Goal: Contribute content: Contribute content

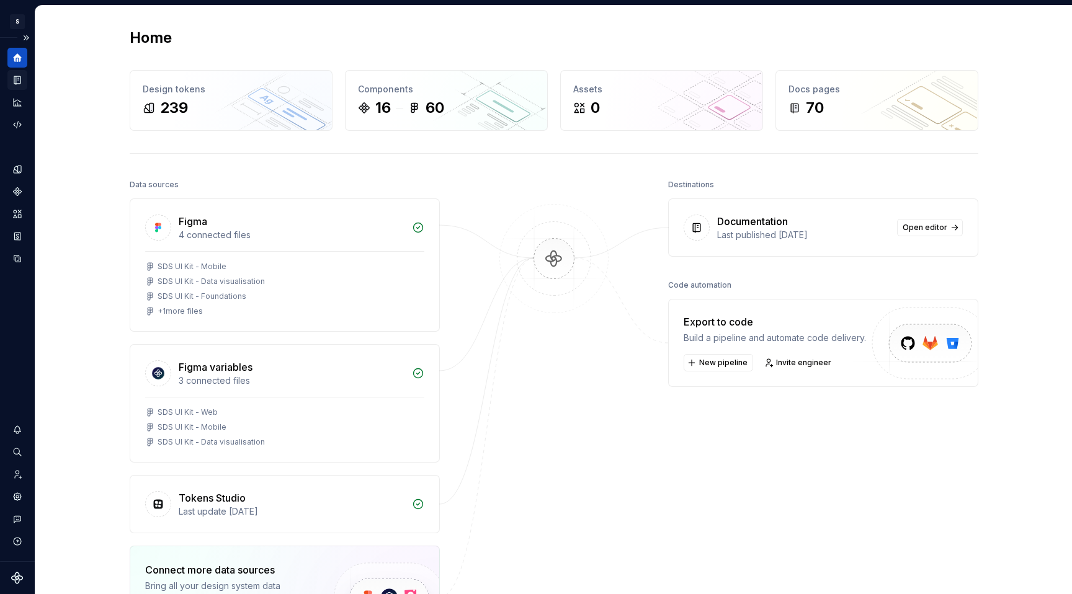
click at [19, 81] on icon "Documentation" at bounding box center [18, 80] width 5 height 7
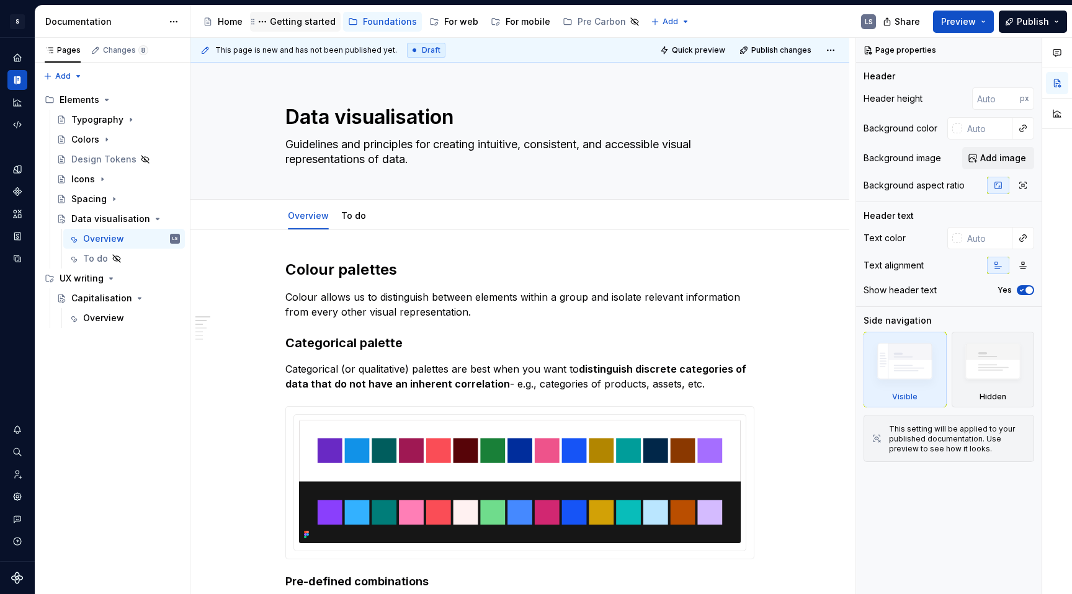
click at [293, 29] on div "Getting started" at bounding box center [295, 21] width 81 height 15
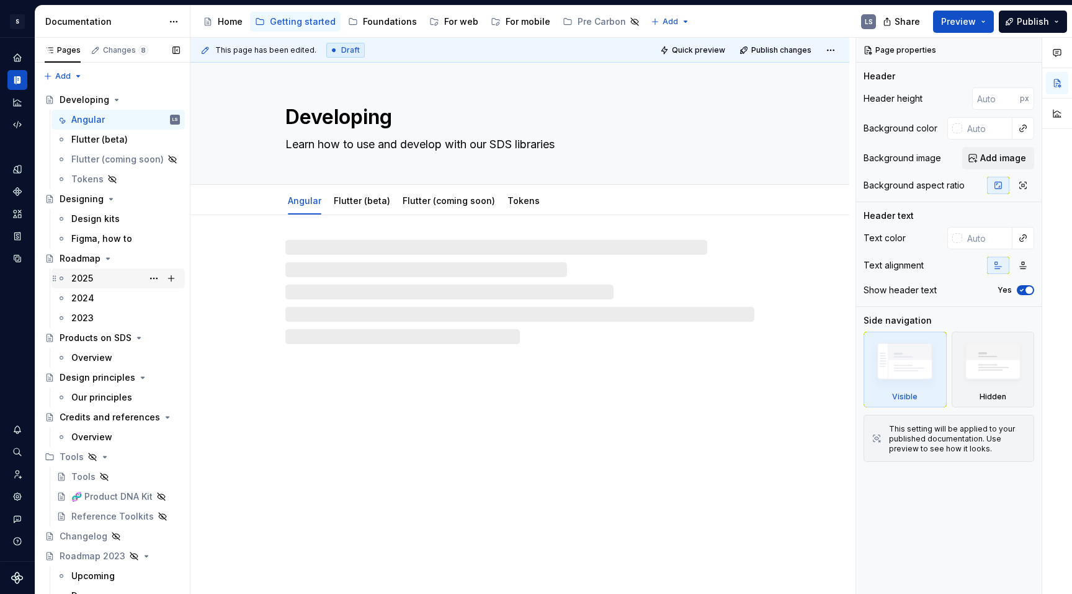
click at [88, 282] on div "2025" at bounding box center [82, 278] width 22 height 12
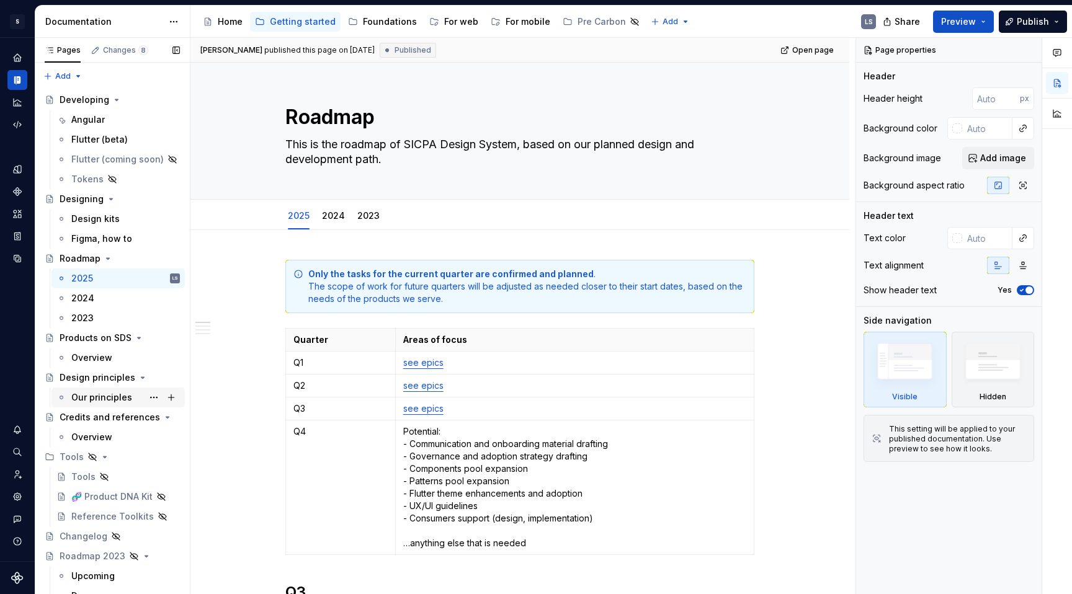
scroll to position [9, 0]
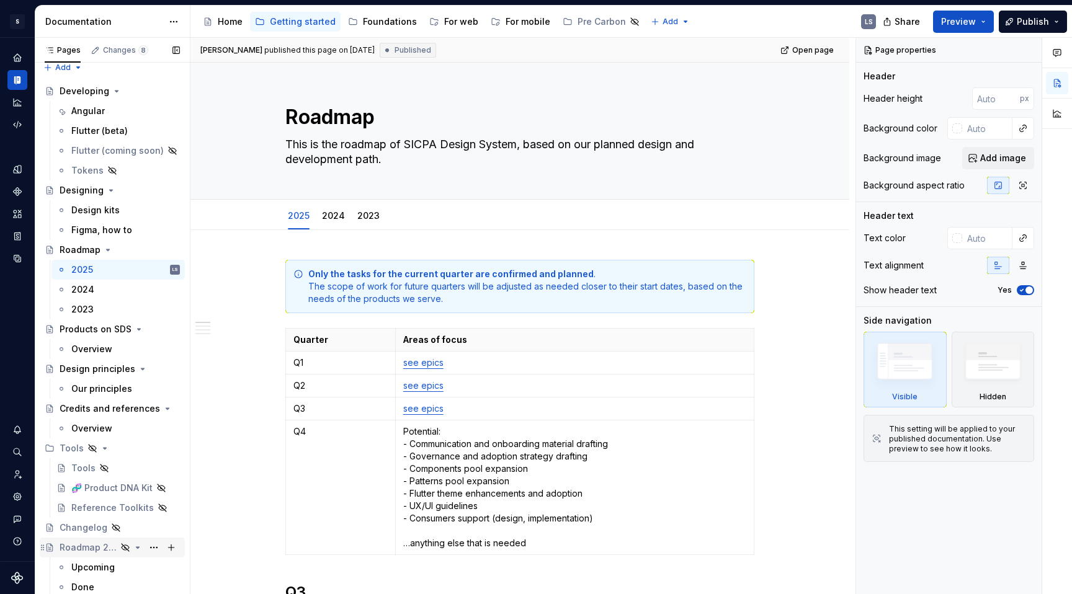
click at [104, 548] on div "Roadmap 2023" at bounding box center [88, 548] width 57 height 12
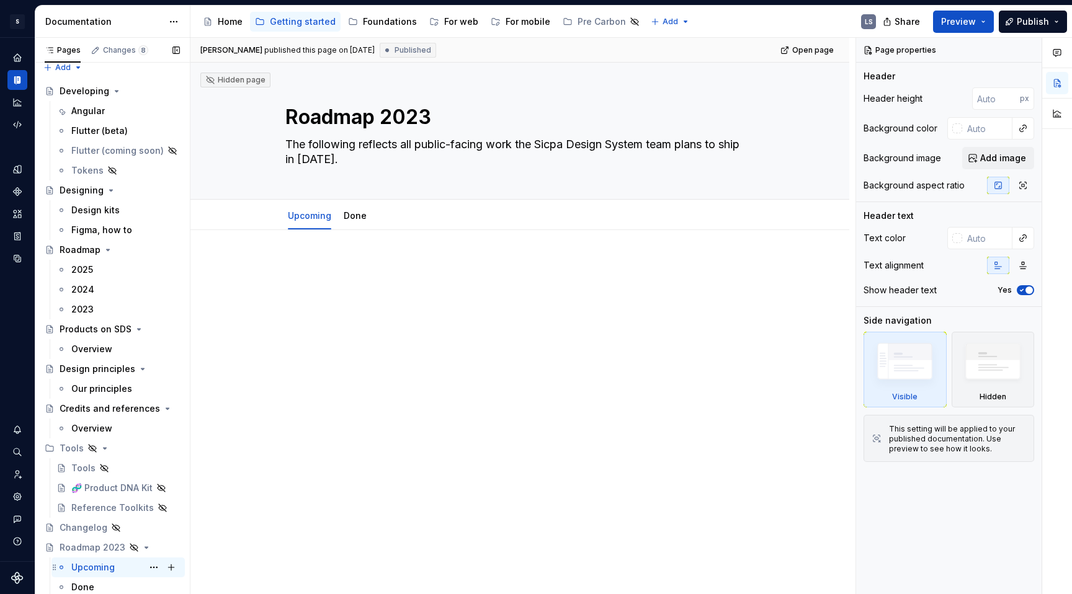
click at [115, 568] on div "Upcoming LS" at bounding box center [125, 567] width 109 height 17
click at [359, 225] on div "Done" at bounding box center [355, 216] width 33 height 20
click at [358, 217] on link "Done" at bounding box center [355, 215] width 23 height 11
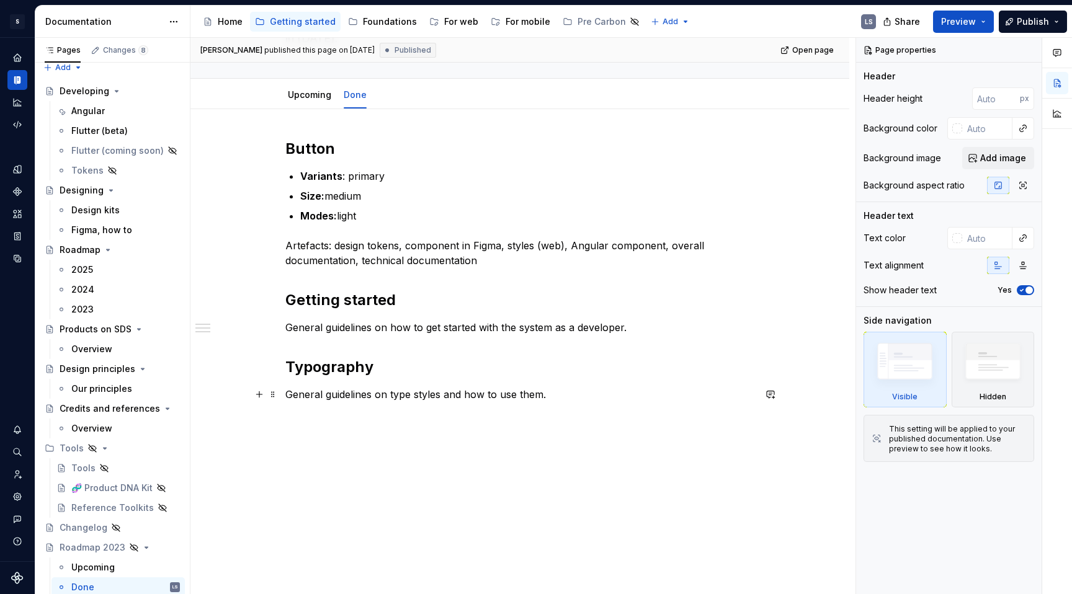
scroll to position [93, 0]
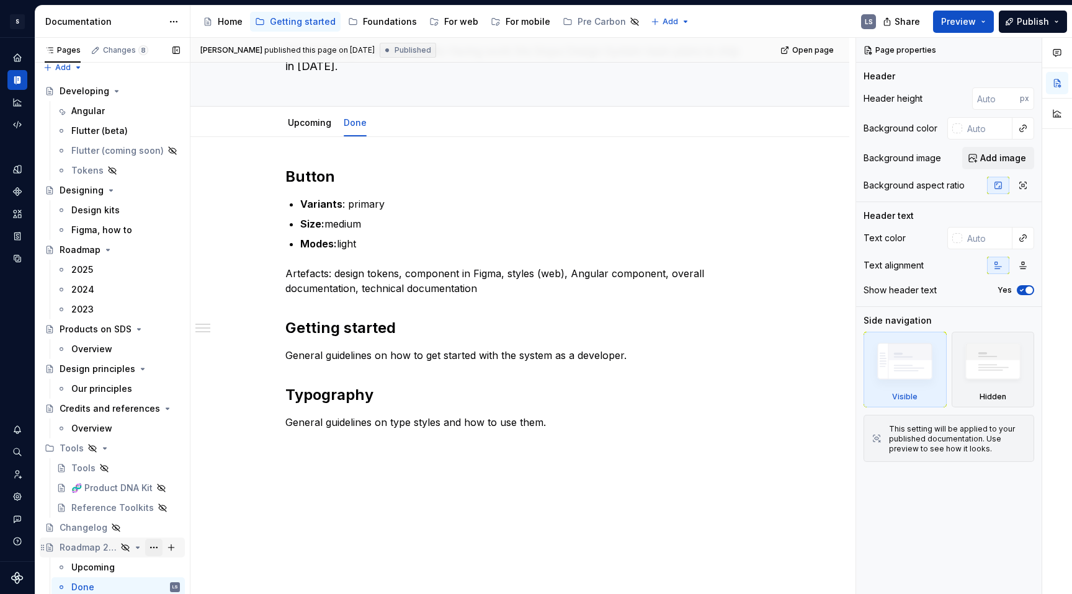
click at [147, 546] on button "Page tree" at bounding box center [153, 547] width 17 height 17
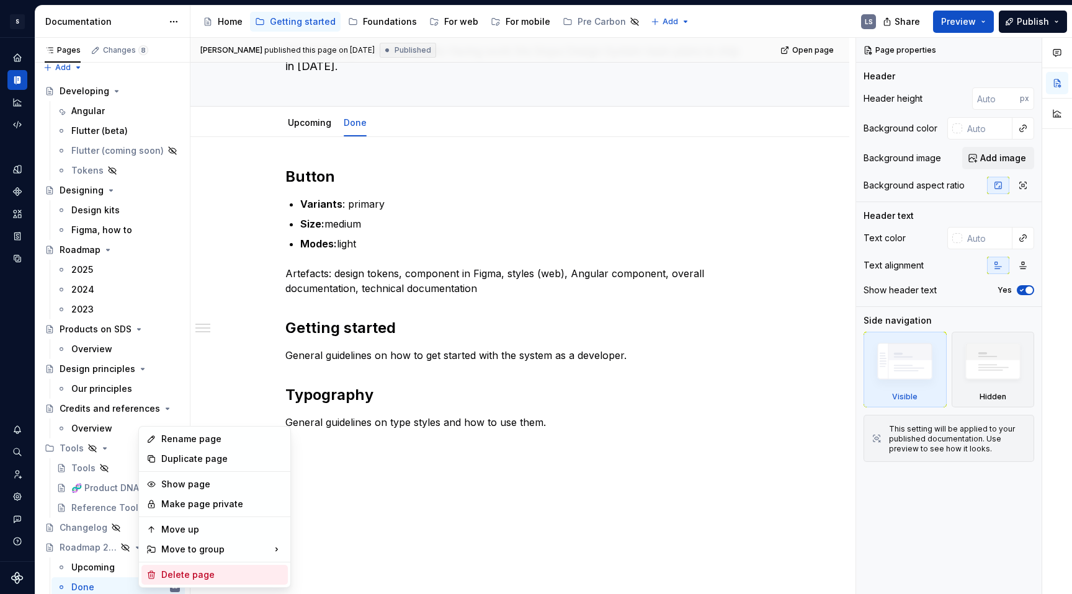
click at [200, 573] on div "Delete page" at bounding box center [222, 575] width 122 height 12
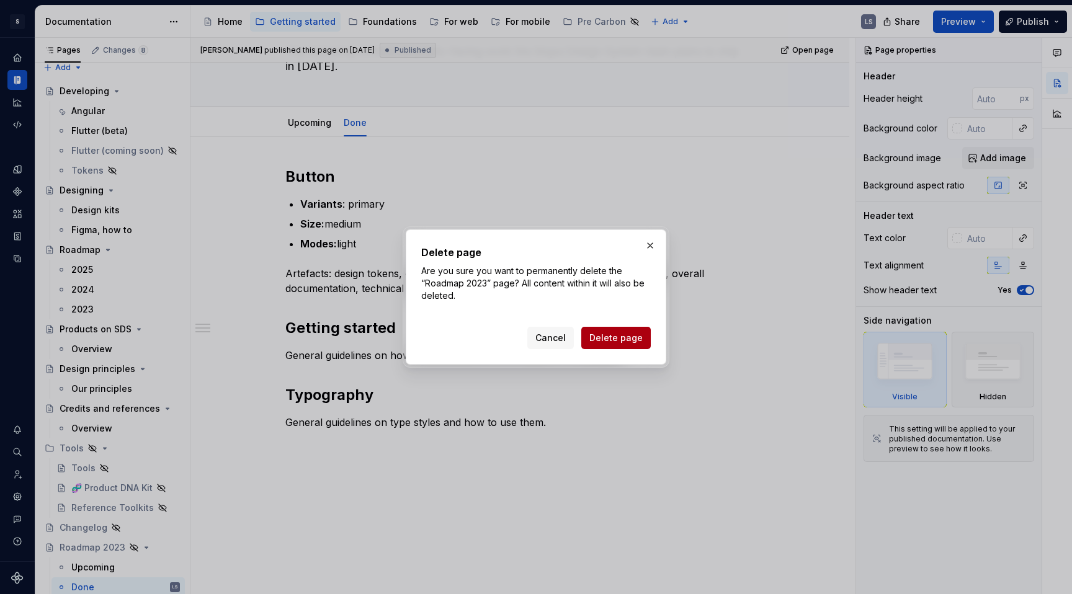
click at [624, 342] on span "Delete page" at bounding box center [615, 338] width 53 height 12
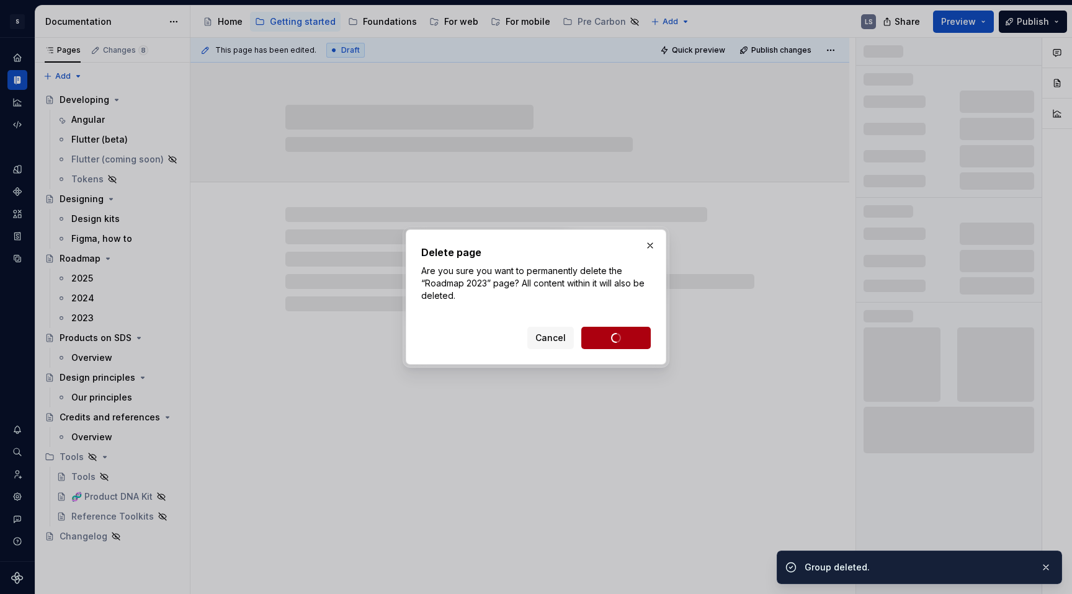
scroll to position [0, 0]
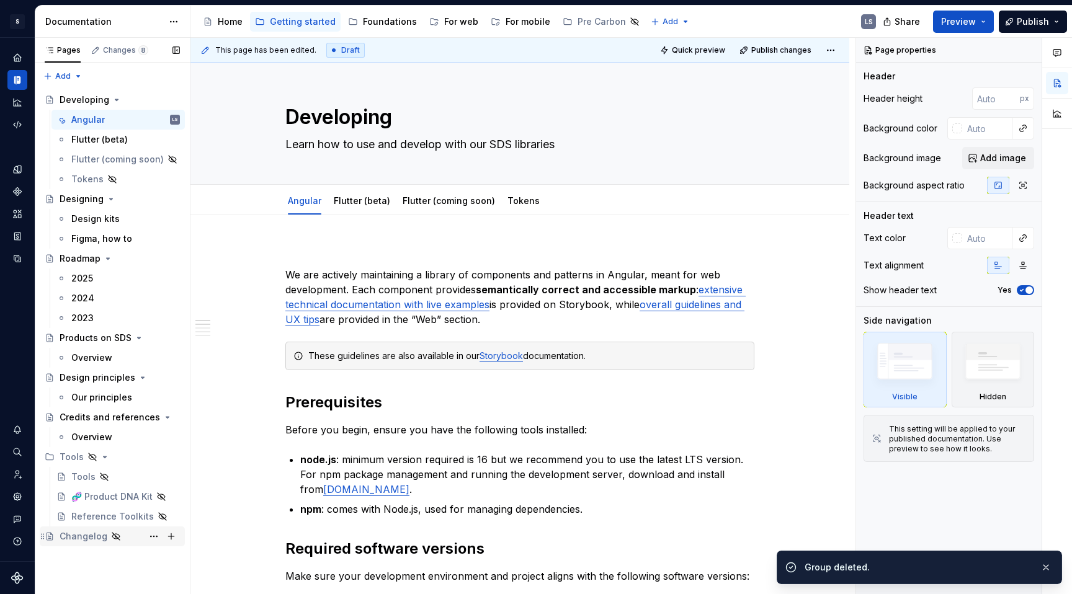
click at [75, 538] on div "Changelog" at bounding box center [84, 536] width 48 height 12
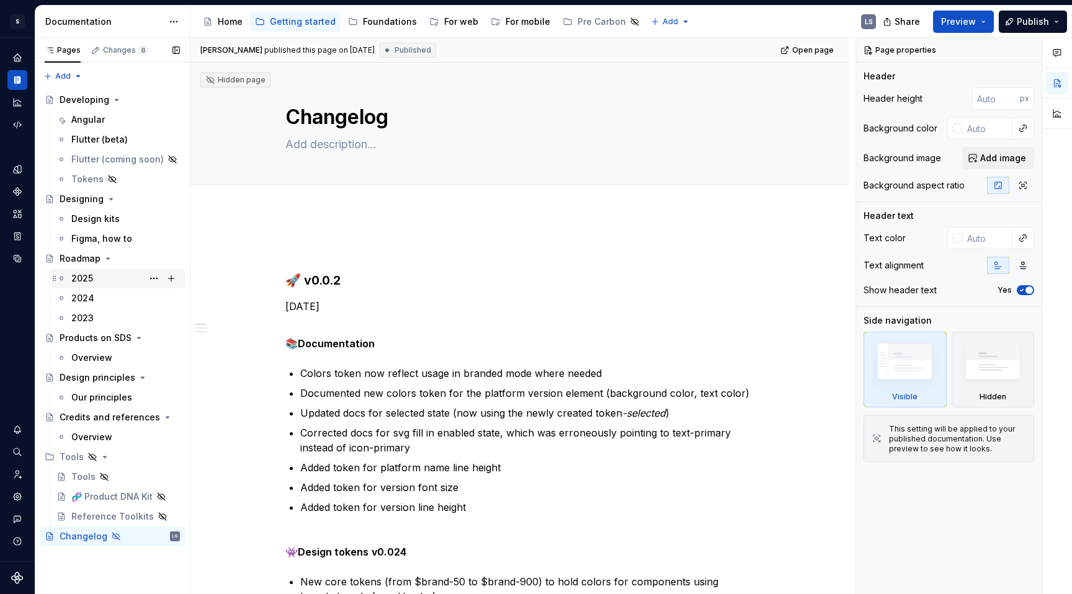
click at [105, 282] on div "2025" at bounding box center [125, 278] width 109 height 17
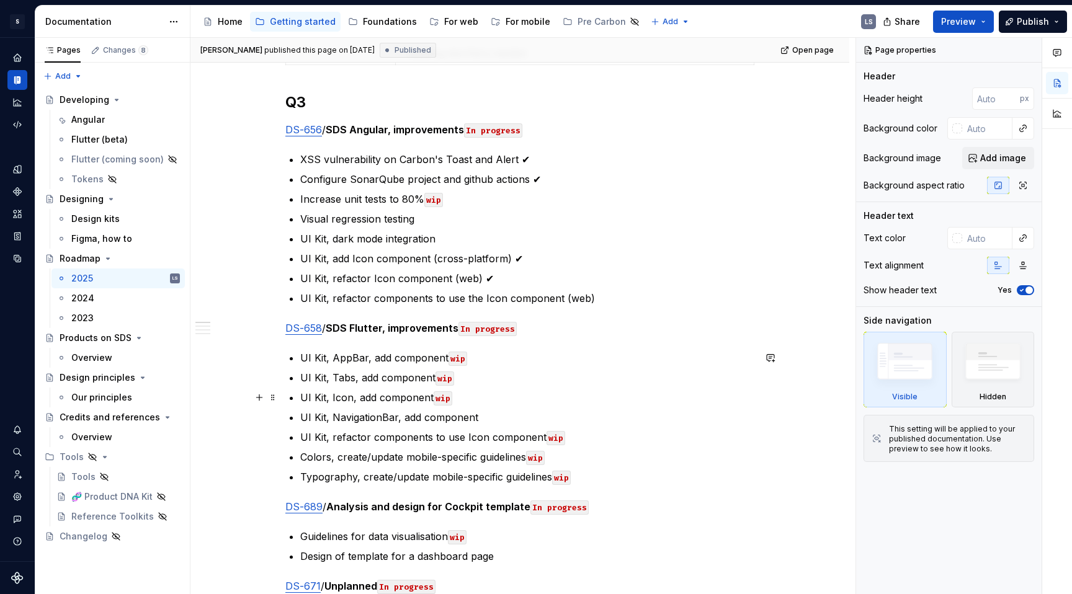
scroll to position [489, 0]
type textarea "*"
click at [435, 200] on code "wip" at bounding box center [433, 201] width 19 height 14
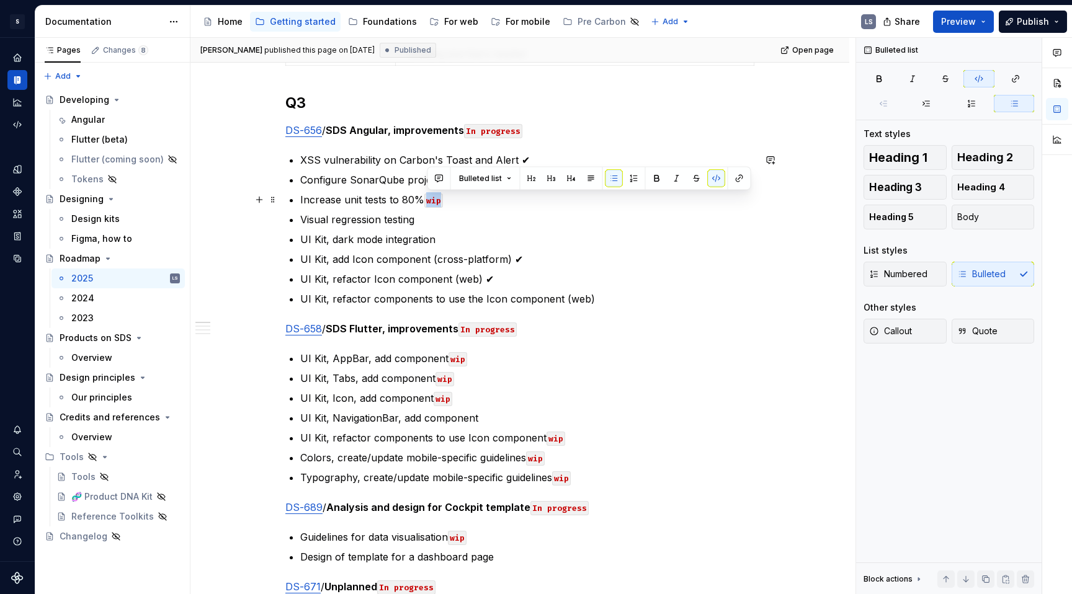
click at [435, 200] on code "wip" at bounding box center [433, 201] width 19 height 14
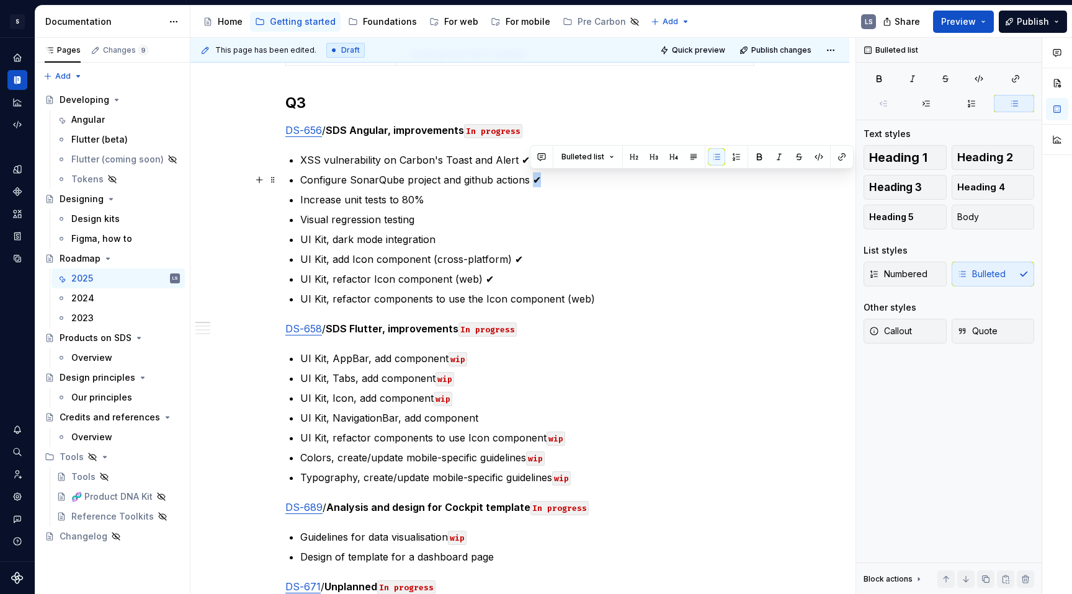
drag, startPoint x: 539, startPoint y: 179, endPoint x: 530, endPoint y: 179, distance: 8.7
click at [530, 179] on p "Configure SonarQube project and github actions ✔" at bounding box center [527, 179] width 454 height 15
copy p "✔"
click at [463, 193] on p "Increase unit tests to 80%" at bounding box center [527, 199] width 454 height 15
click at [454, 218] on p "Visual regression testing" at bounding box center [527, 219] width 454 height 15
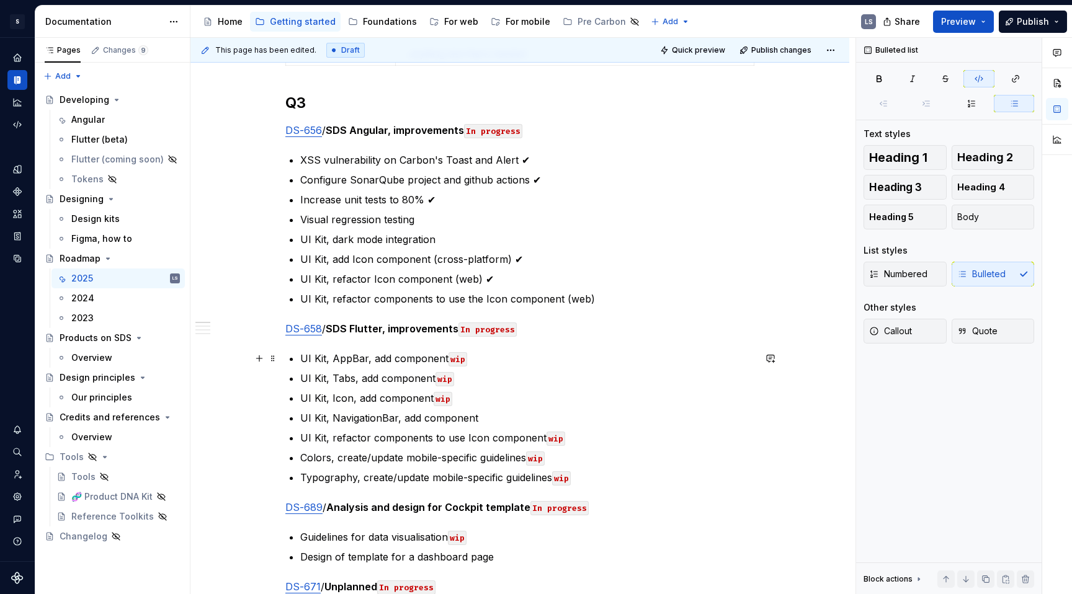
click at [455, 359] on code "wip" at bounding box center [457, 359] width 19 height 14
copy code "wip"
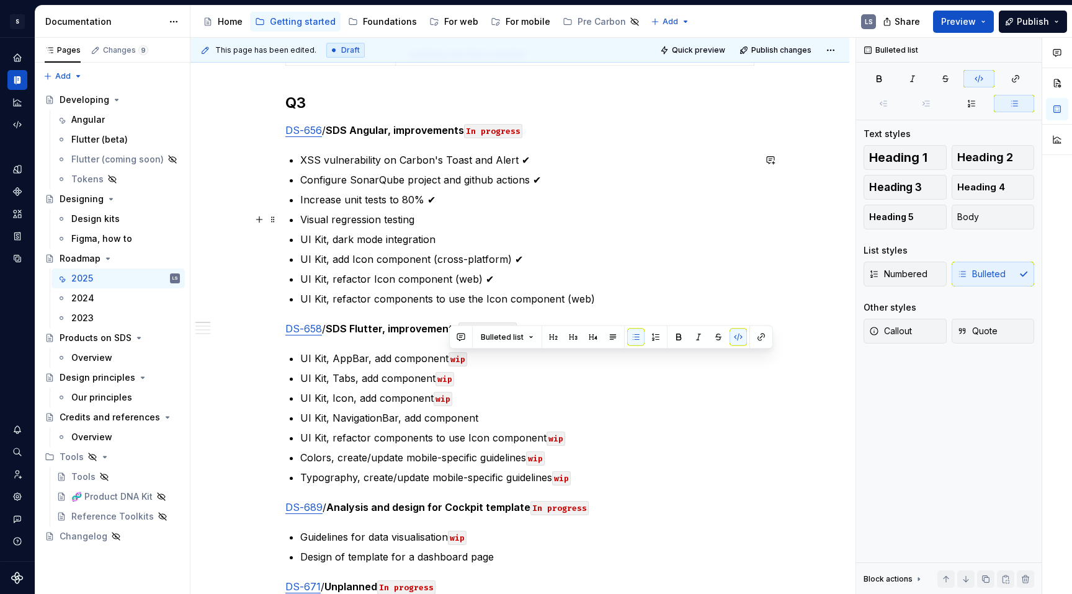
click at [437, 222] on p "Visual regression testing" at bounding box center [527, 219] width 454 height 15
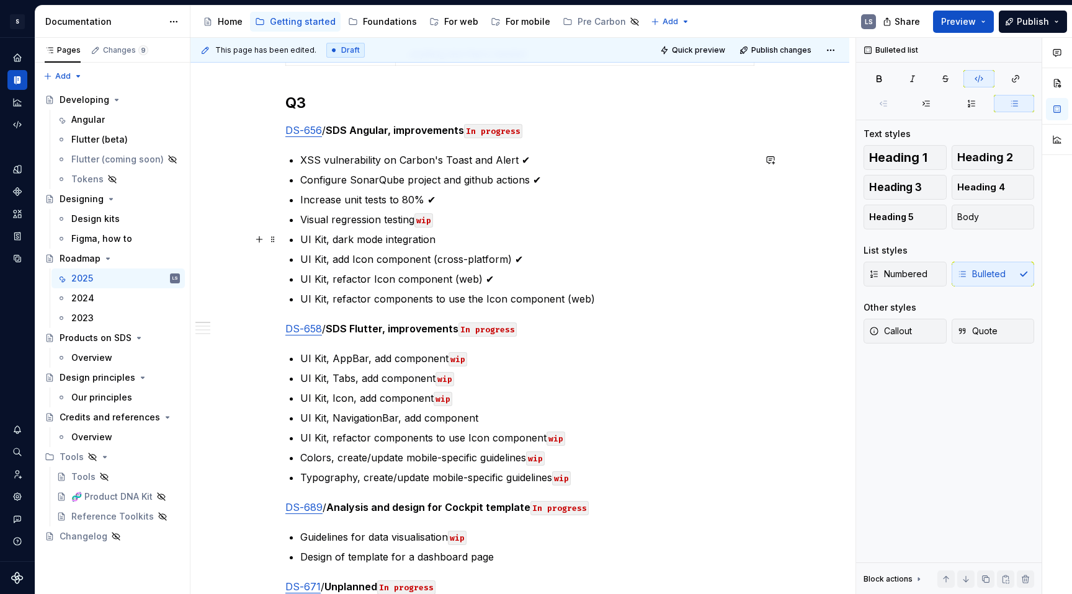
click at [440, 241] on p "UI Kit, dark mode integration" at bounding box center [527, 239] width 454 height 15
click at [519, 301] on p "UI Kit, refactor components to use the Icon component (web)" at bounding box center [527, 299] width 454 height 15
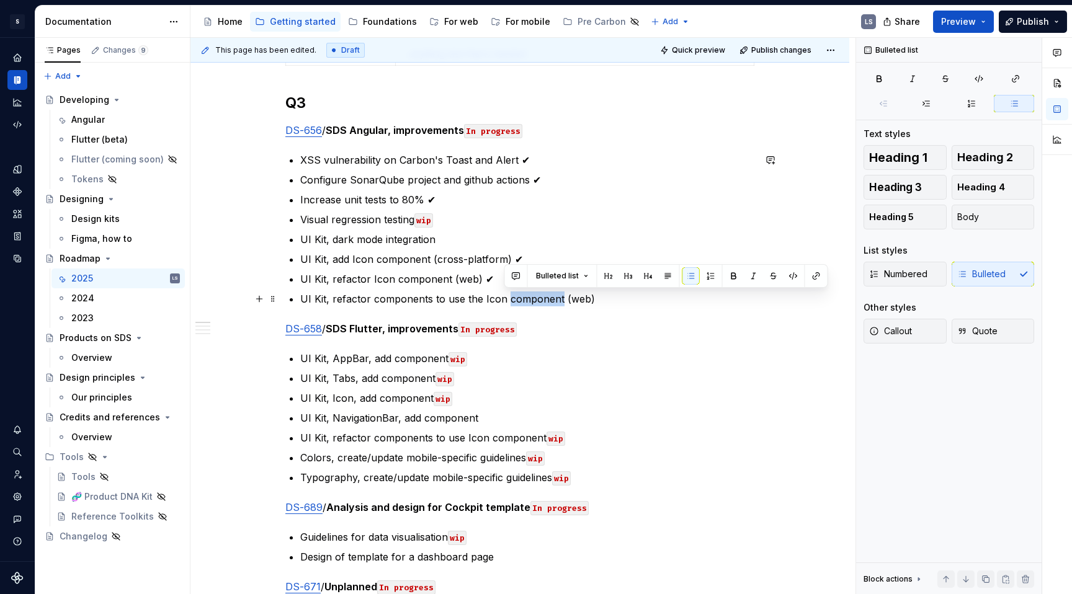
click at [519, 301] on p "UI Kit, refactor components to use the Icon component (web)" at bounding box center [527, 299] width 454 height 15
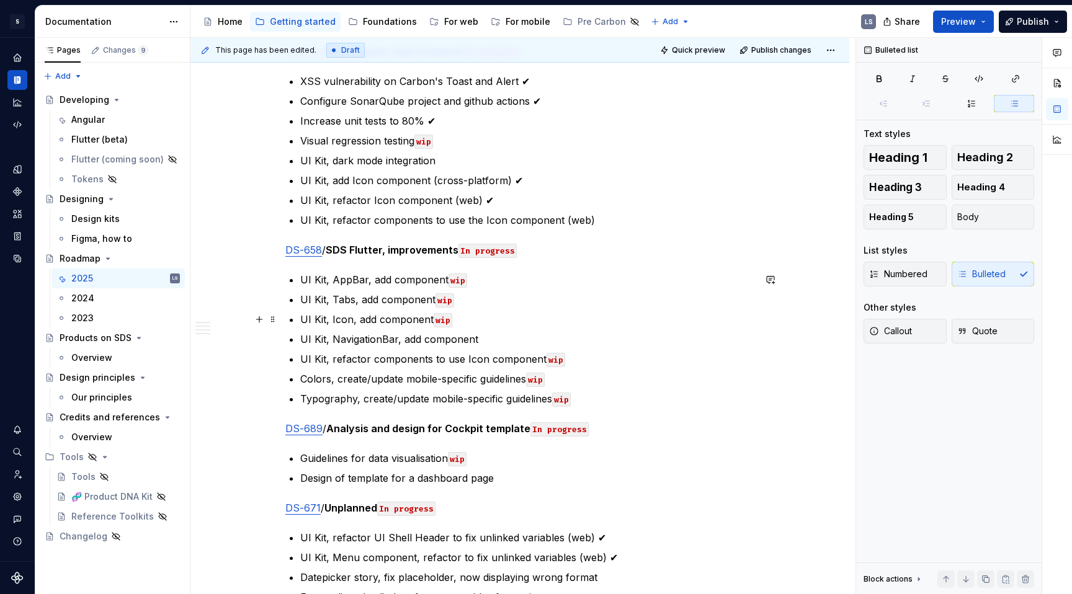
scroll to position [571, 0]
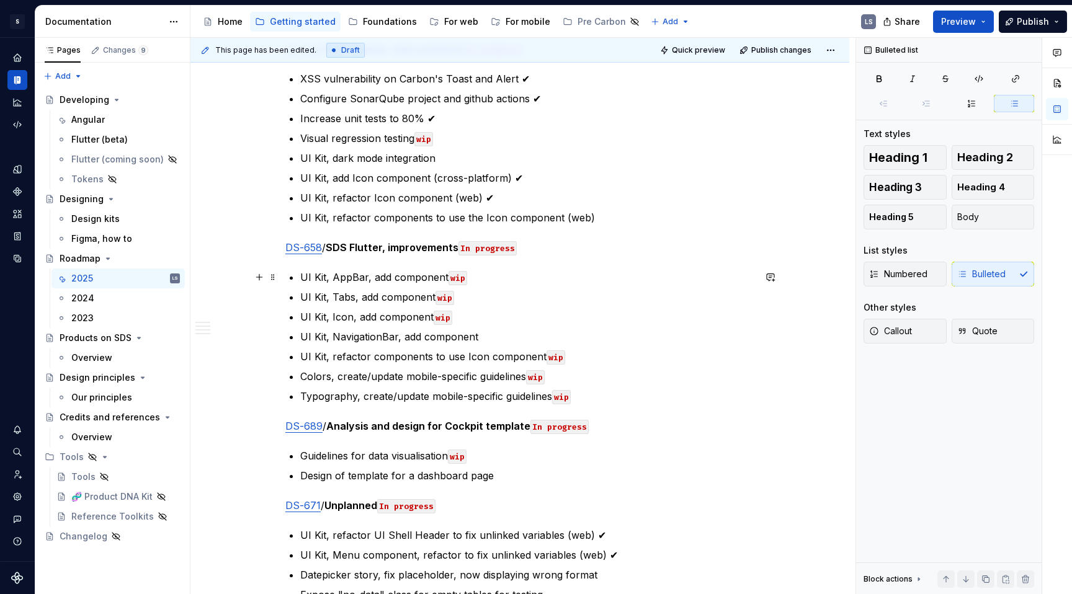
click at [460, 275] on code "wip" at bounding box center [457, 278] width 19 height 14
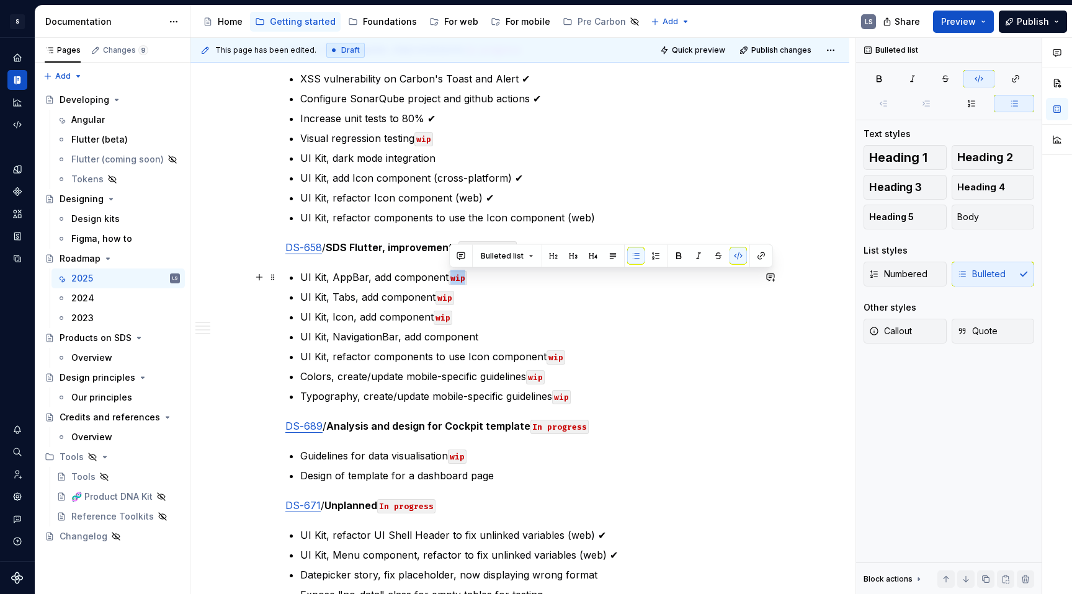
click at [460, 275] on code "wip" at bounding box center [457, 278] width 19 height 14
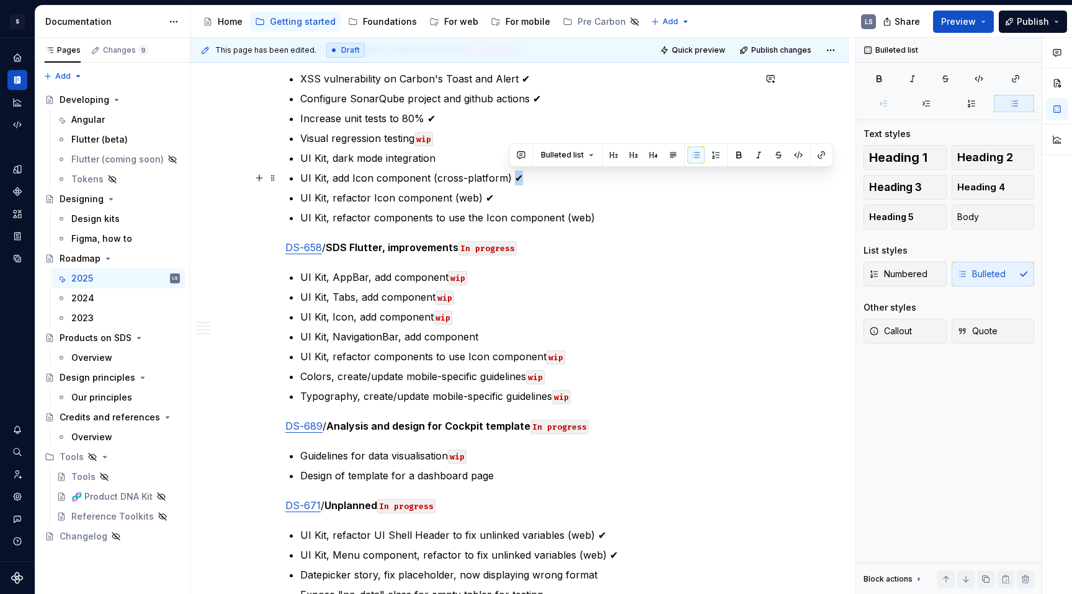
drag, startPoint x: 517, startPoint y: 177, endPoint x: 510, endPoint y: 178, distance: 6.9
click at [510, 178] on p "UI Kit, add Icon component (cross-platform) ✔" at bounding box center [527, 178] width 454 height 15
copy p "✔"
click at [445, 295] on code "wip" at bounding box center [444, 298] width 19 height 14
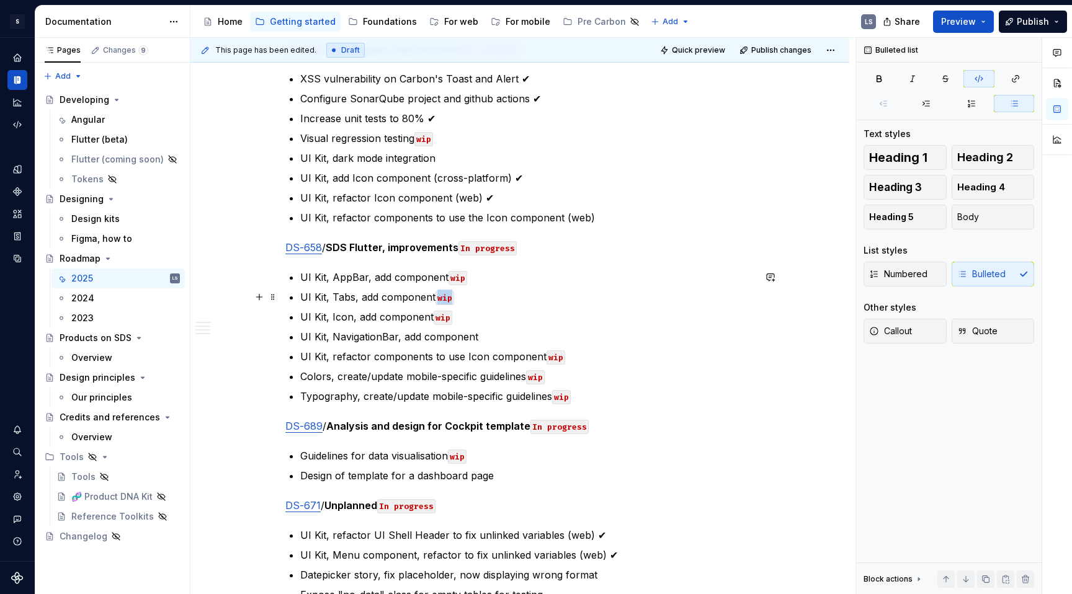
click at [445, 295] on code "wip" at bounding box center [444, 298] width 19 height 14
click at [463, 273] on code "wip" at bounding box center [457, 278] width 19 height 14
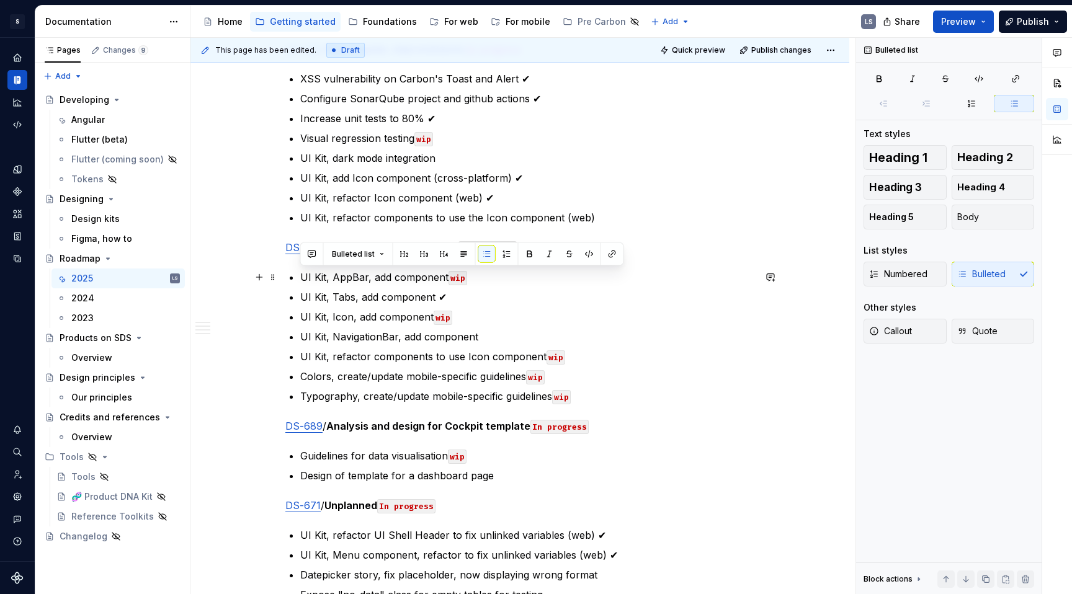
click at [457, 278] on code "wip" at bounding box center [457, 278] width 19 height 14
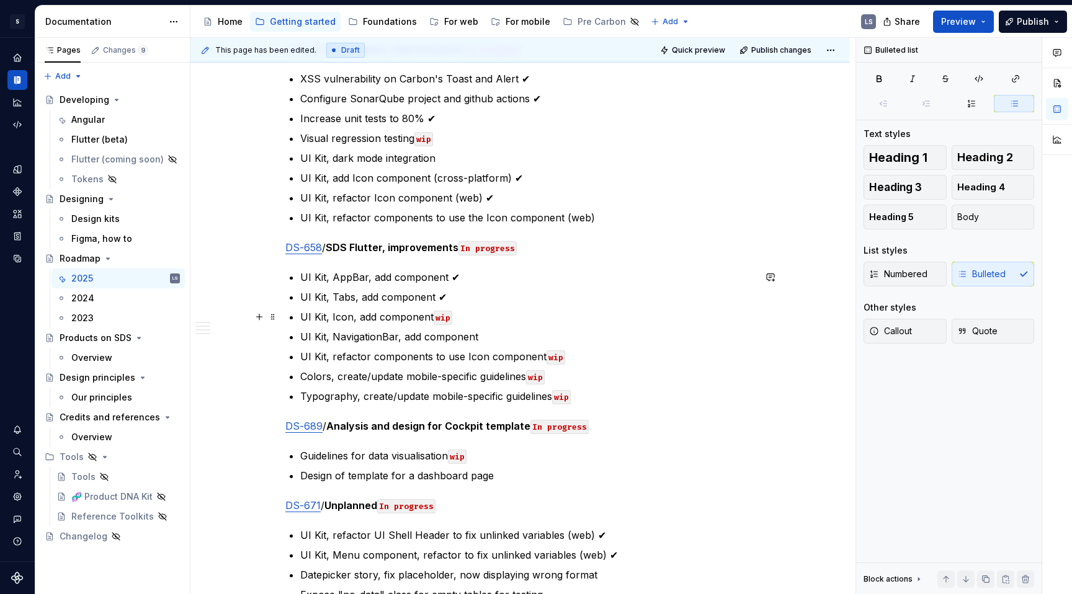
click at [446, 314] on code "wip" at bounding box center [443, 318] width 19 height 14
click at [494, 337] on p "UI Kit, NavigationBar, add component" at bounding box center [527, 336] width 454 height 15
click at [552, 359] on code "wip" at bounding box center [555, 357] width 19 height 14
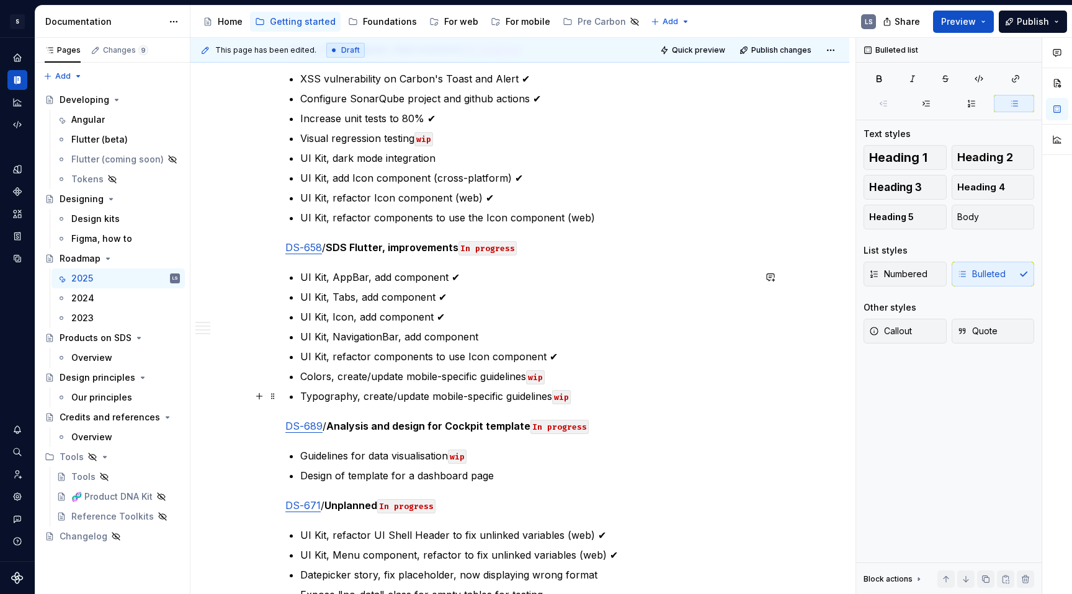
click at [563, 399] on code "wip" at bounding box center [561, 397] width 19 height 14
click at [591, 401] on p "Typography, create/update mobile-specific guidelines ✔" at bounding box center [527, 396] width 454 height 15
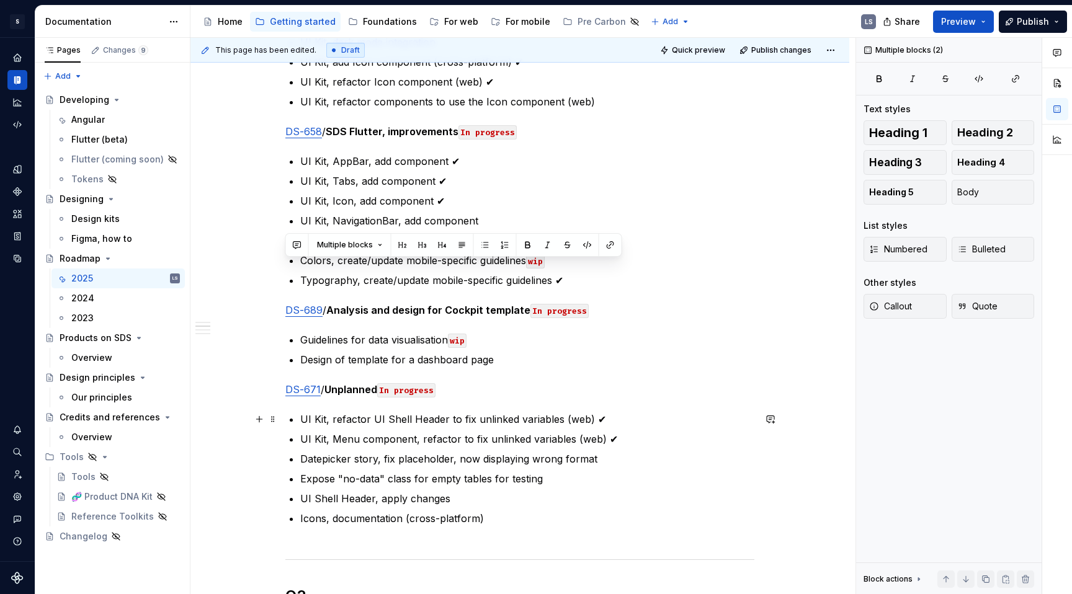
scroll to position [718, 0]
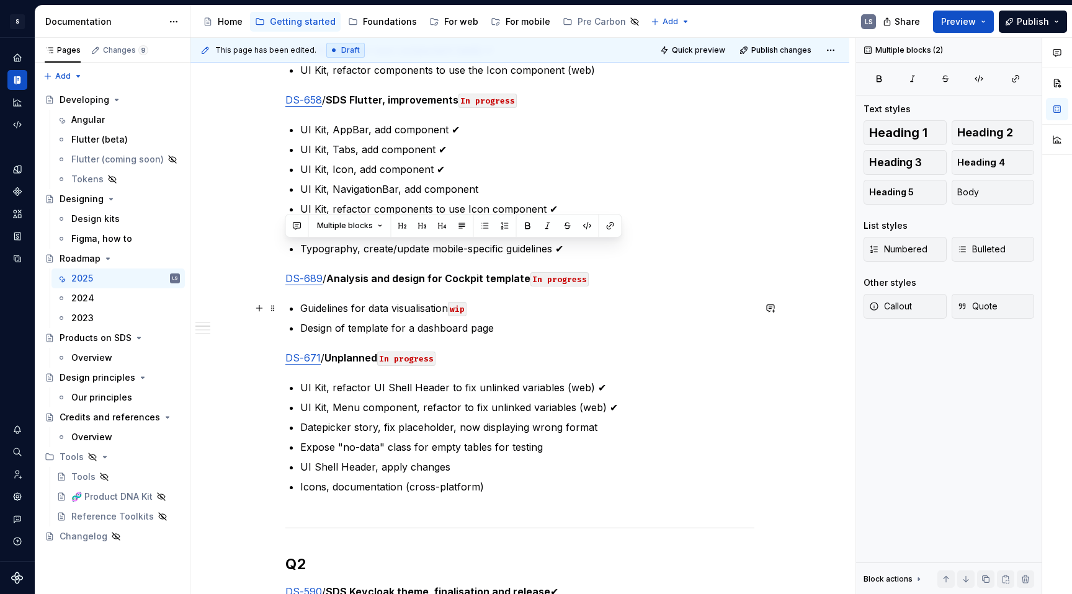
click at [466, 311] on code "wip" at bounding box center [457, 309] width 19 height 14
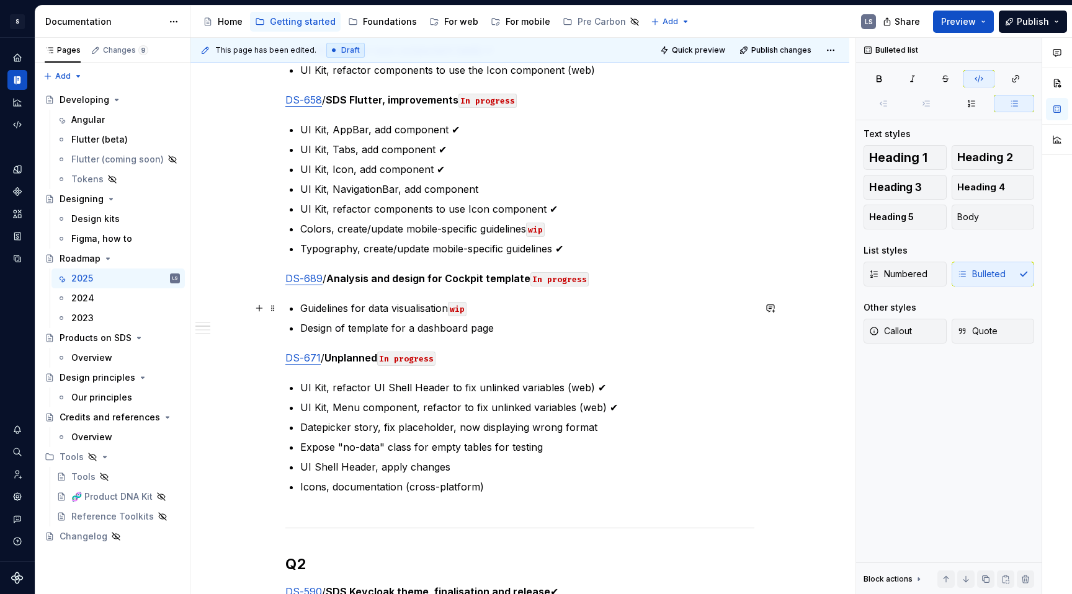
click at [466, 311] on code "wip" at bounding box center [457, 309] width 19 height 14
click at [453, 305] on code "wip" at bounding box center [457, 309] width 19 height 14
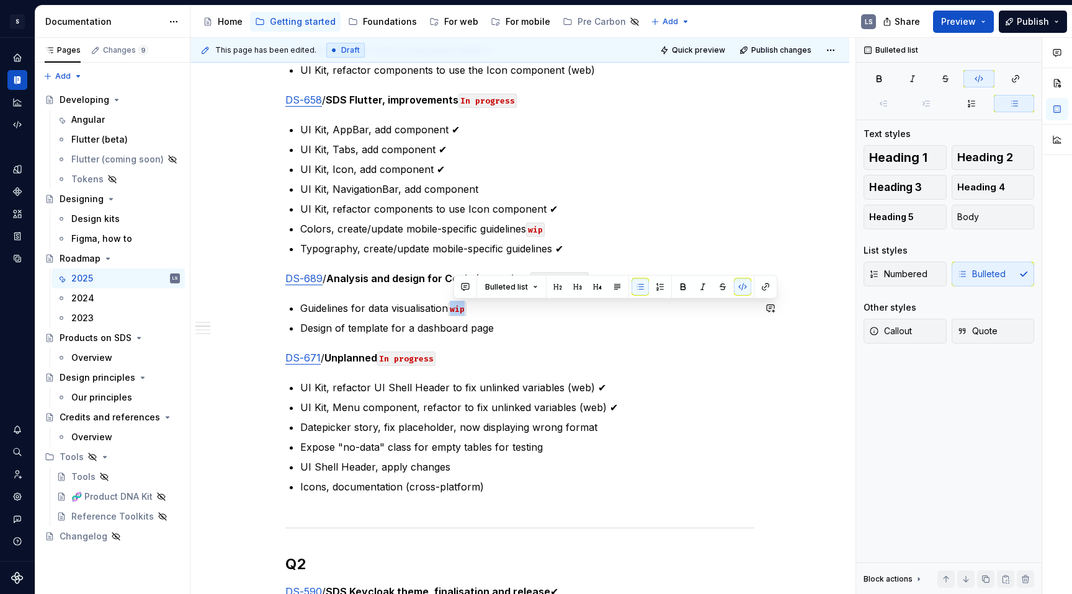
copy code "wip"
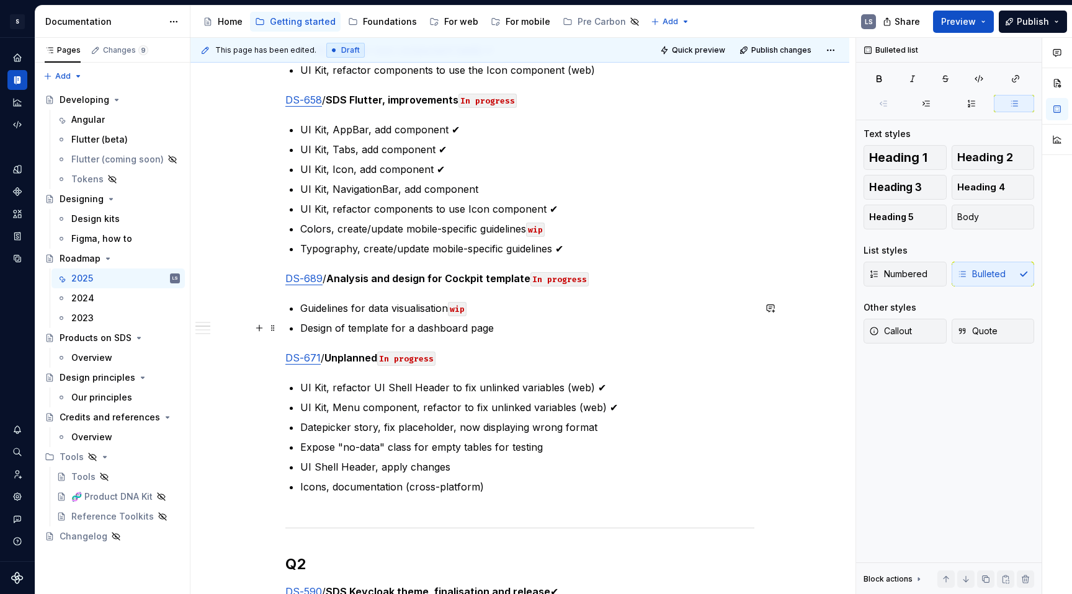
click at [507, 331] on p "Design of template for a dashboard page" at bounding box center [527, 328] width 454 height 15
click at [586, 451] on p "Expose "no-data" class for empty tables for testing" at bounding box center [527, 447] width 454 height 15
click at [460, 308] on code "wip" at bounding box center [457, 309] width 19 height 14
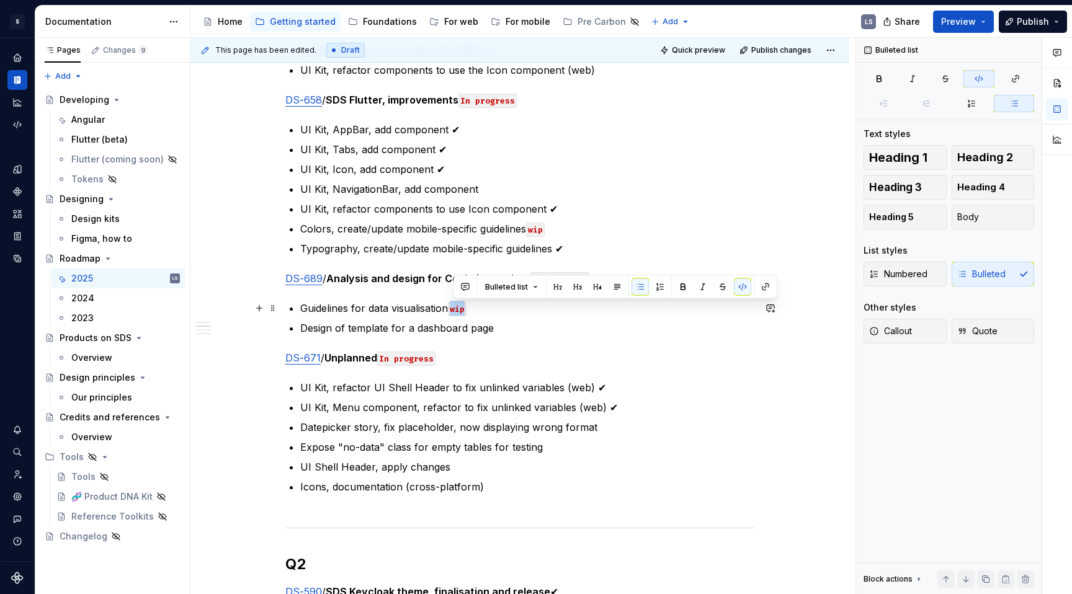
click at [460, 308] on code "wip" at bounding box center [457, 309] width 19 height 14
copy code "wip"
click at [545, 450] on p "Expose "no-data" class for empty tables for testing" at bounding box center [527, 447] width 454 height 15
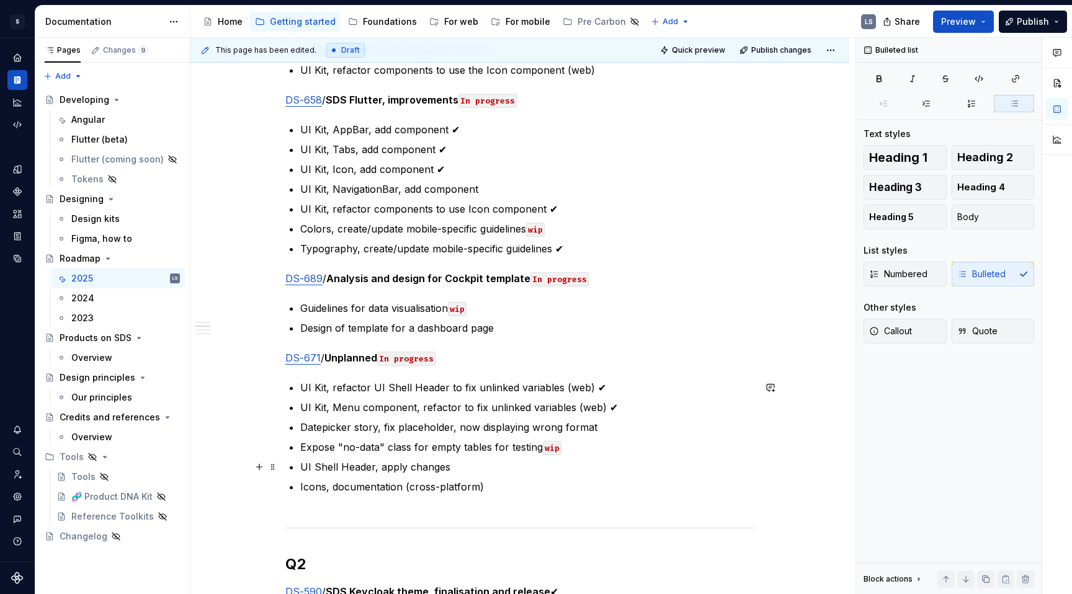
click at [515, 463] on p "UI Shell Header, apply changes" at bounding box center [527, 467] width 454 height 15
click at [497, 484] on p "Icons, documentation (cross-platform)" at bounding box center [527, 494] width 454 height 30
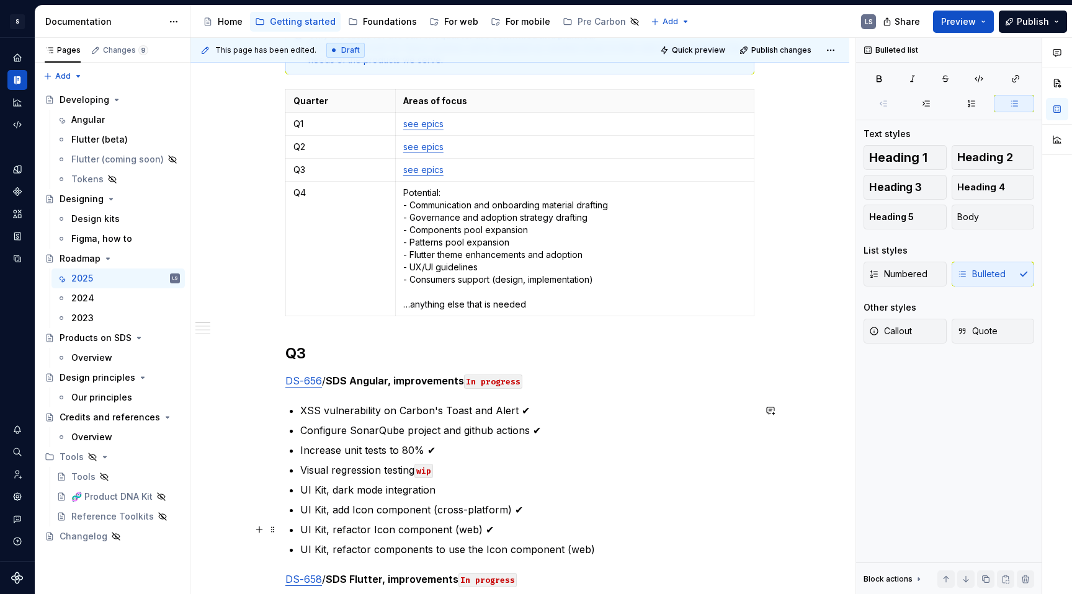
scroll to position [0, 0]
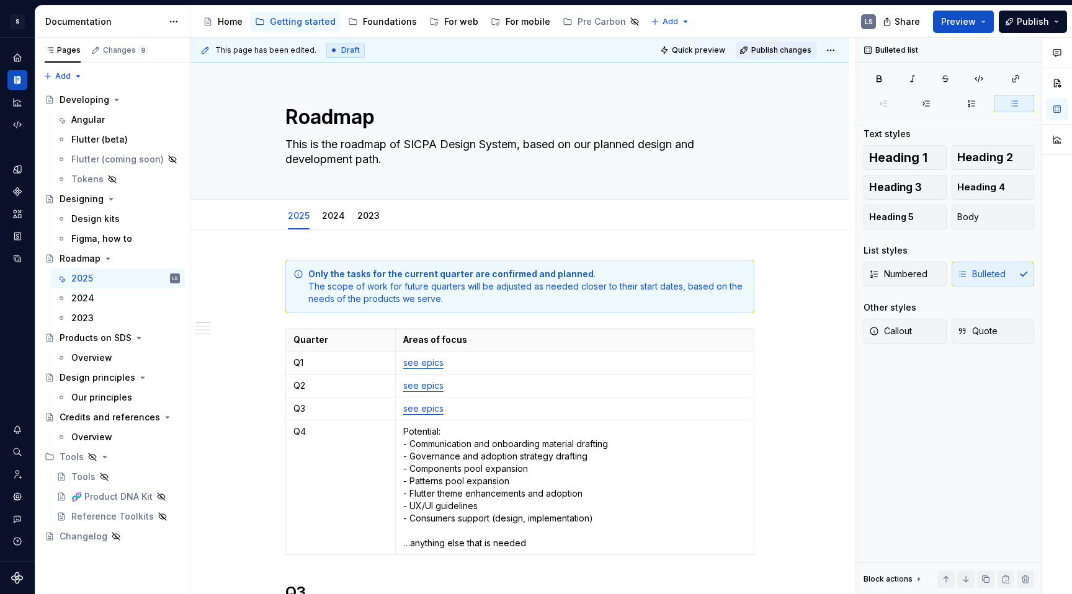
click at [788, 46] on span "Publish changes" at bounding box center [781, 50] width 60 height 10
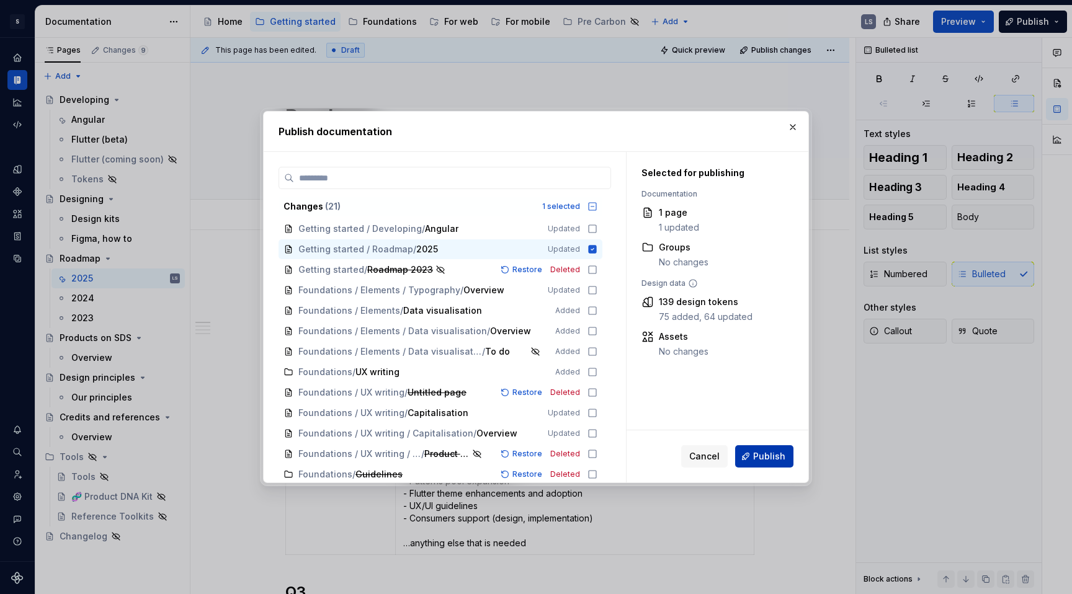
click at [775, 463] on button "Publish" at bounding box center [764, 456] width 58 height 22
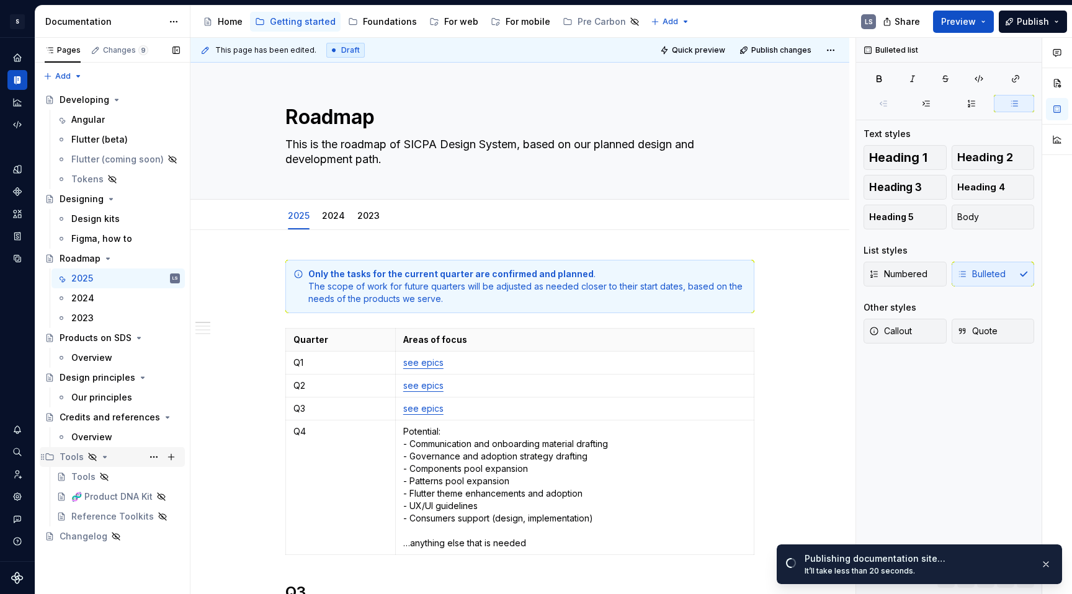
click at [104, 457] on icon "Page tree" at bounding box center [105, 457] width 3 height 1
click at [107, 566] on div "Pages Changes 9 Add Accessibility guide for tree Page tree. Navigate the tree w…" at bounding box center [112, 316] width 155 height 557
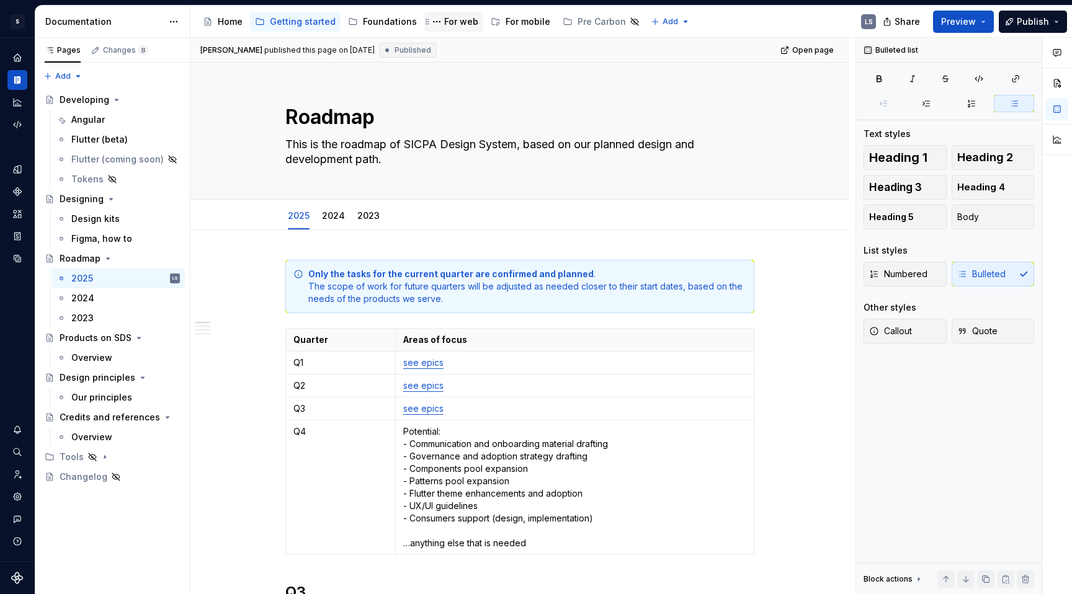
click at [449, 23] on div "For web" at bounding box center [461, 22] width 34 height 12
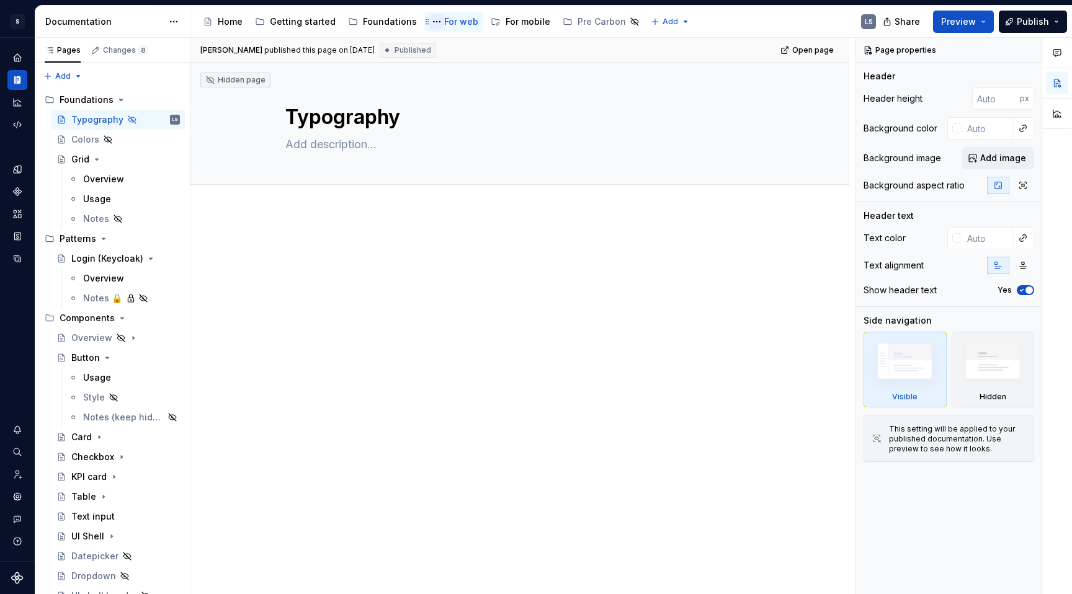
click at [430, 19] on button "Page tree" at bounding box center [436, 21] width 15 height 15
click at [395, 19] on html "S Digital Design System LS Design system data Documentation Accessibility guide…" at bounding box center [536, 297] width 1072 height 594
click at [385, 19] on div "Foundations" at bounding box center [390, 22] width 54 height 12
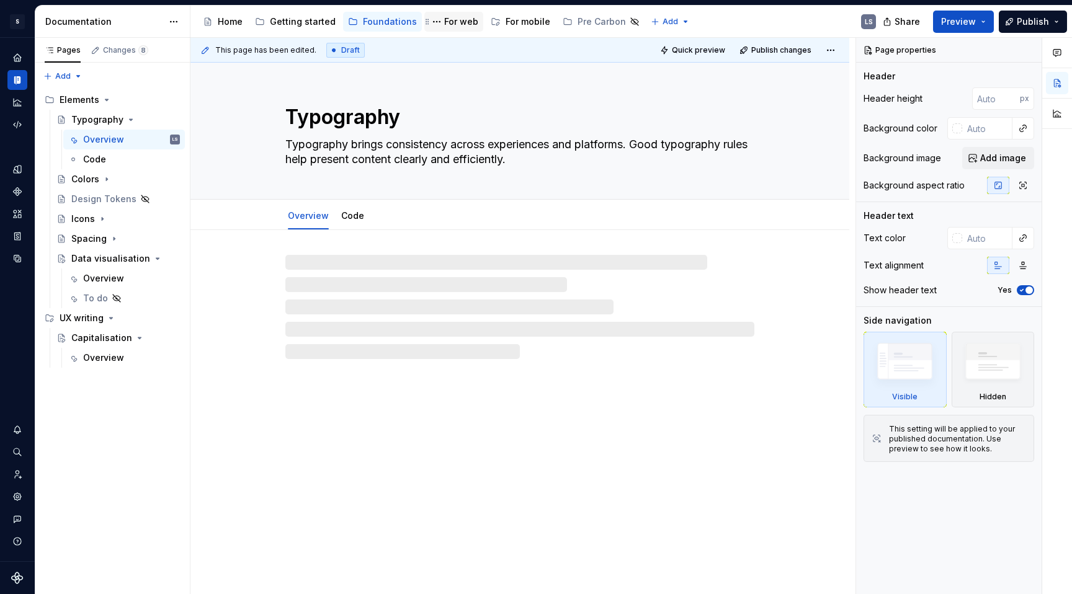
click at [448, 20] on div "For web" at bounding box center [461, 22] width 34 height 12
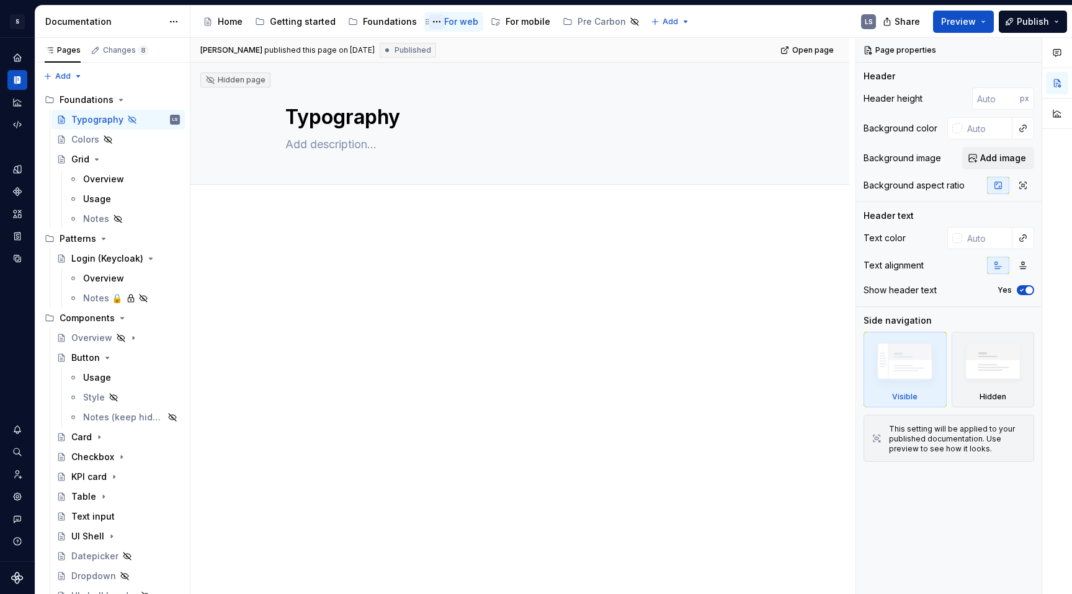
click at [430, 21] on button "Page tree" at bounding box center [436, 21] width 15 height 15
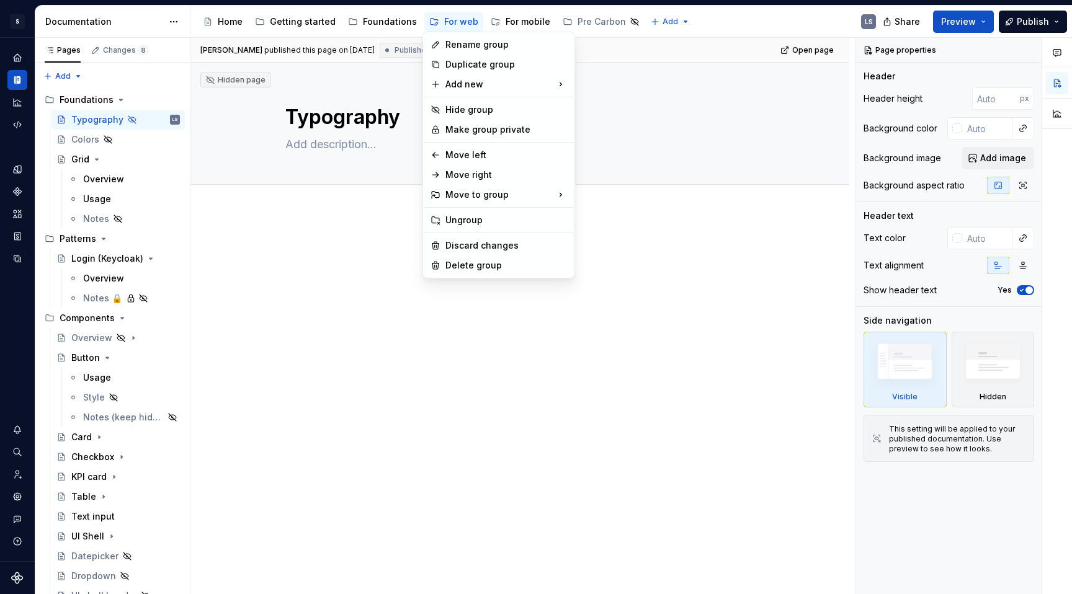
click at [344, 189] on html "S Digital Design System LS Design system data Documentation Accessibility guide…" at bounding box center [536, 297] width 1072 height 594
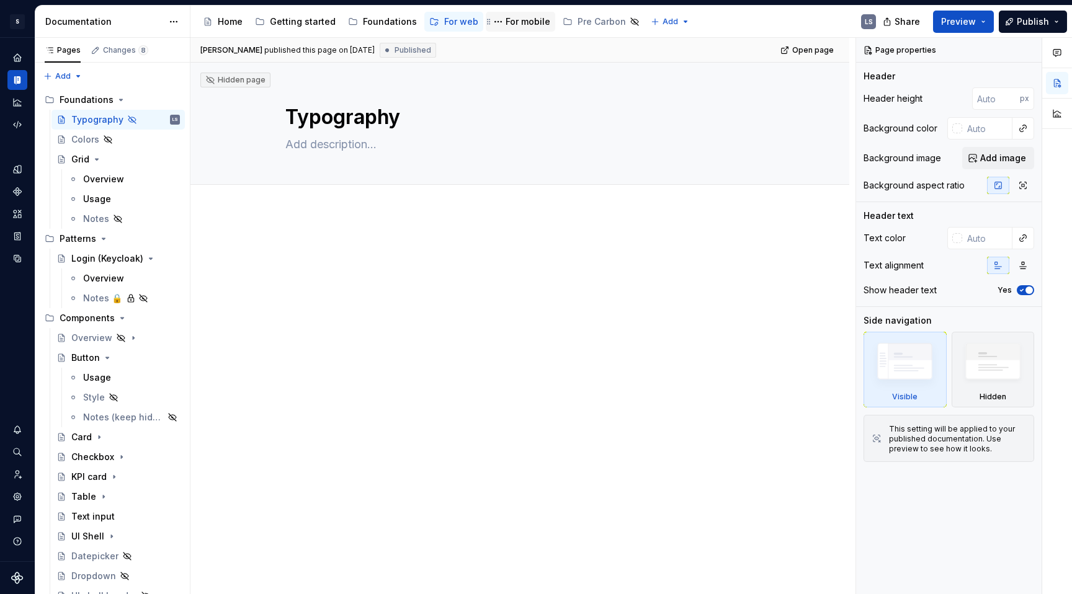
click at [519, 22] on div "For mobile" at bounding box center [528, 22] width 45 height 12
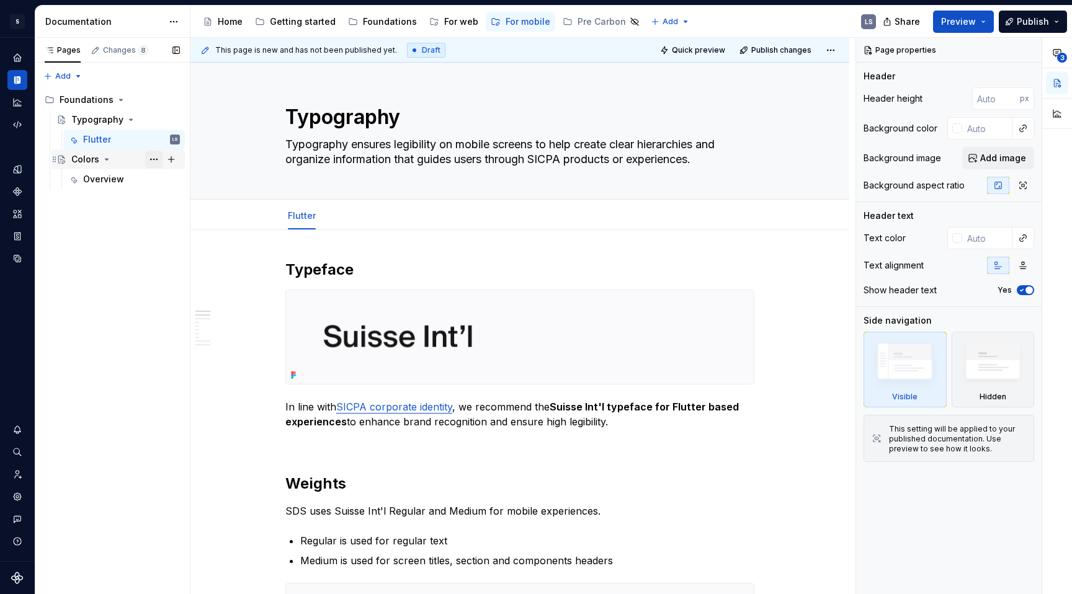
click at [156, 158] on button "Page tree" at bounding box center [153, 159] width 17 height 17
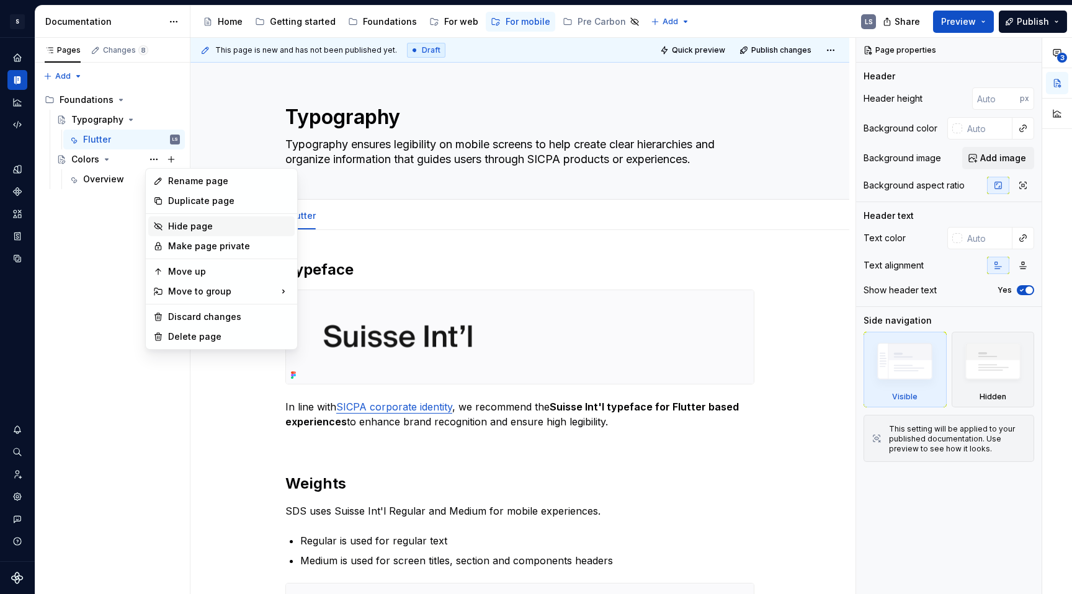
click at [199, 226] on div "Hide page" at bounding box center [229, 226] width 122 height 12
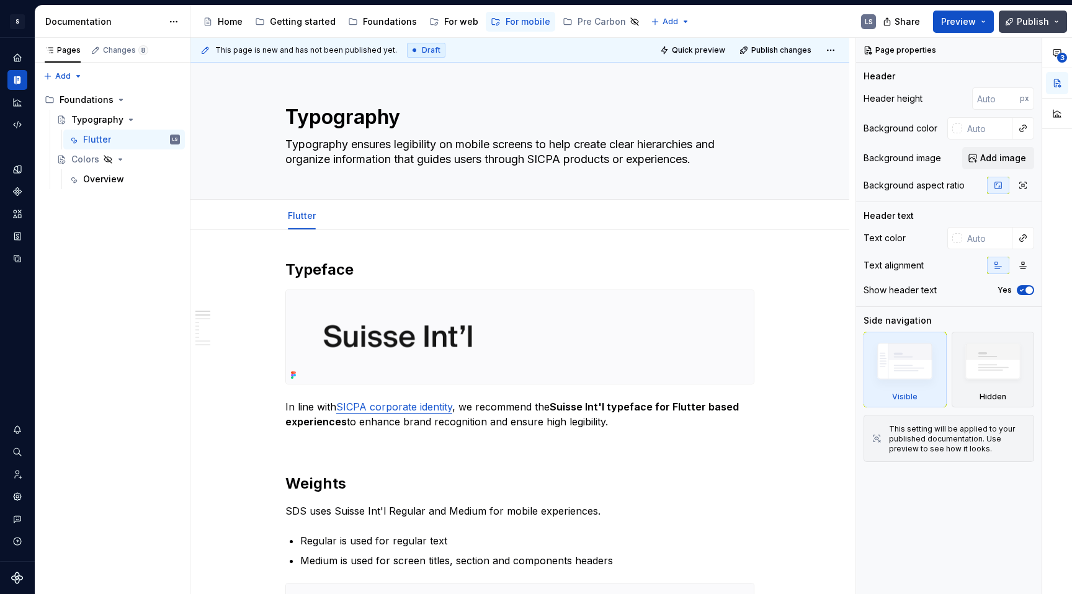
click at [1028, 26] on span "Publish" at bounding box center [1033, 22] width 32 height 12
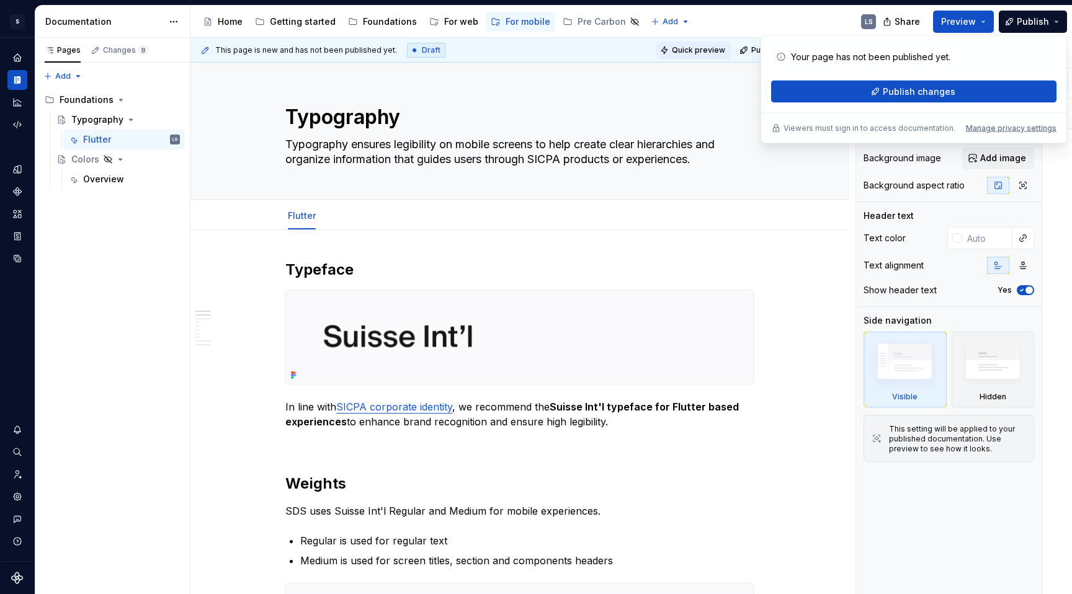
click at [708, 54] on span "Quick preview" at bounding box center [698, 50] width 53 height 10
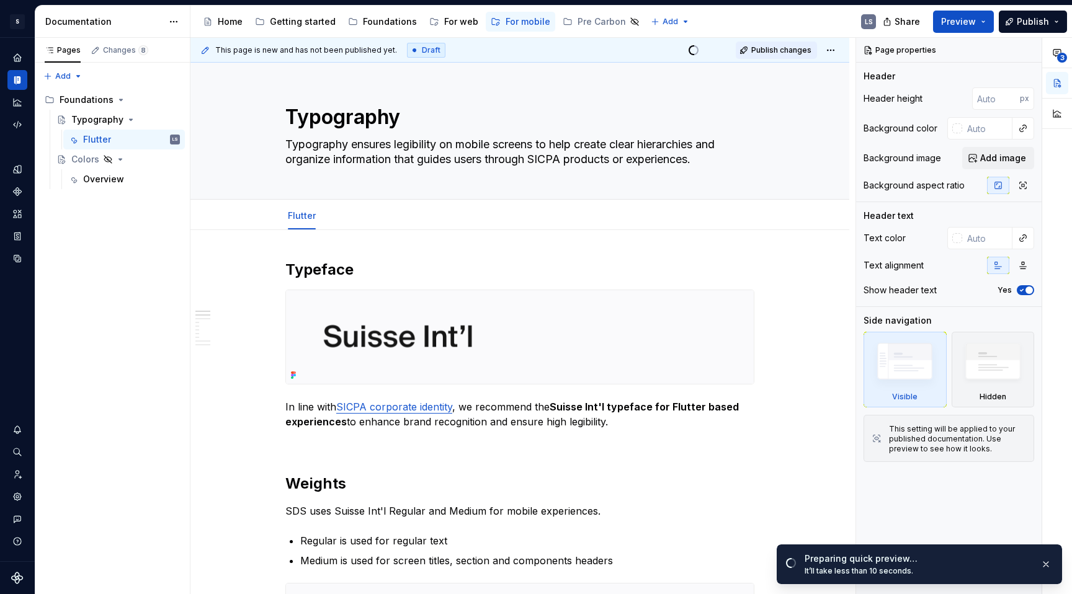
click at [764, 55] on button "Publish changes" at bounding box center [776, 50] width 81 height 17
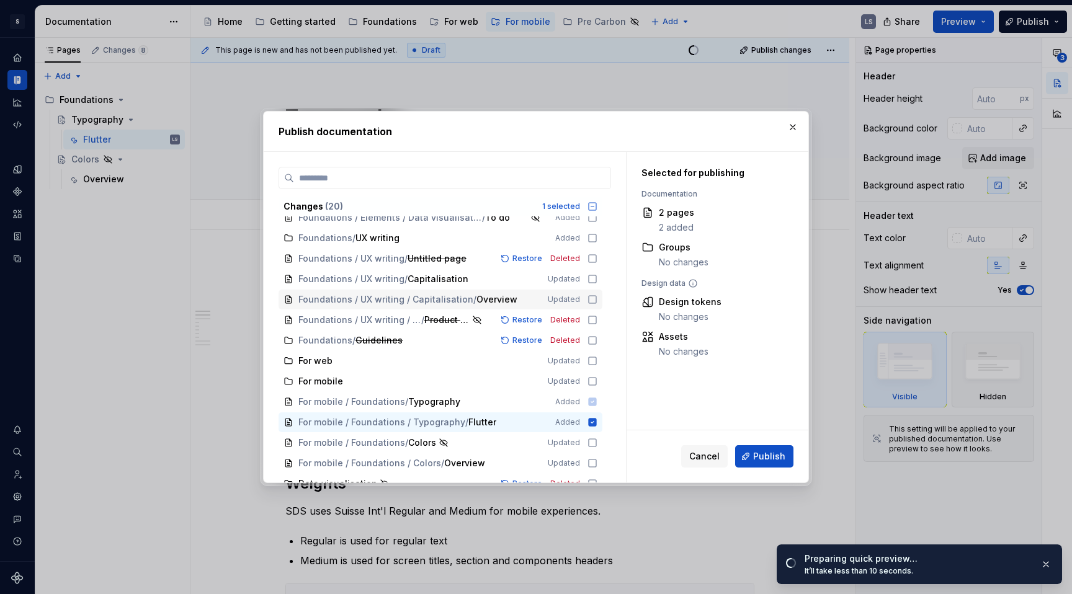
scroll to position [146, 0]
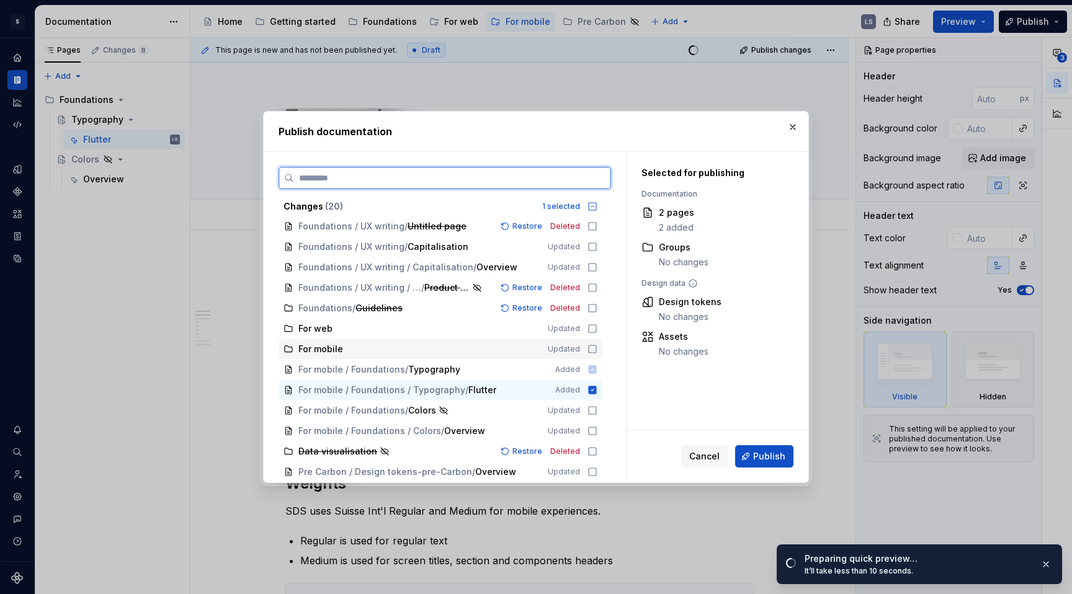
click at [590, 346] on icon at bounding box center [592, 349] width 10 height 10
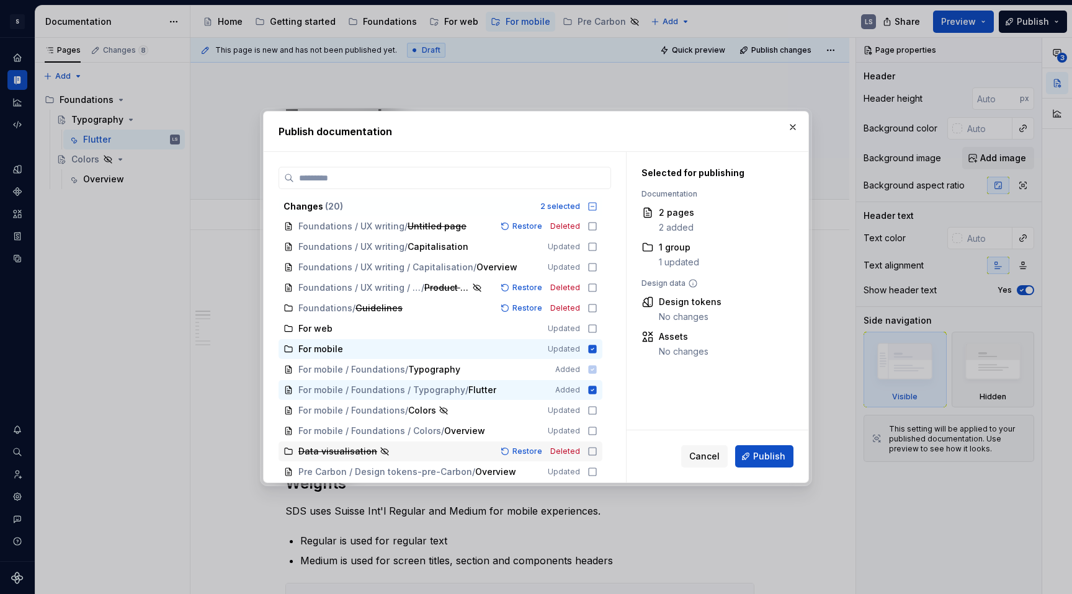
scroll to position [0, 0]
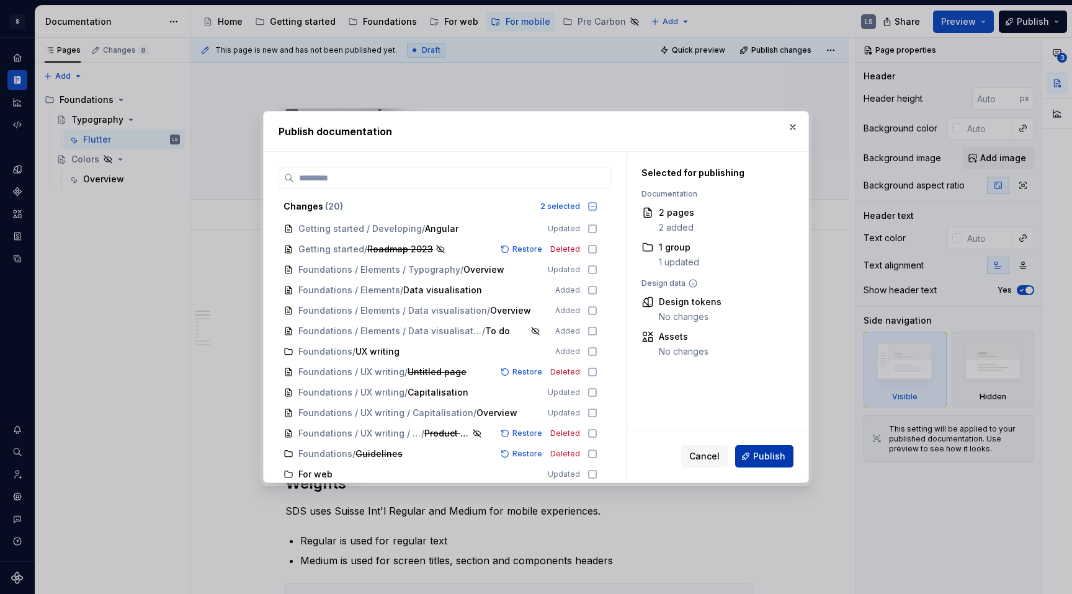
click at [772, 461] on span "Publish" at bounding box center [769, 456] width 32 height 12
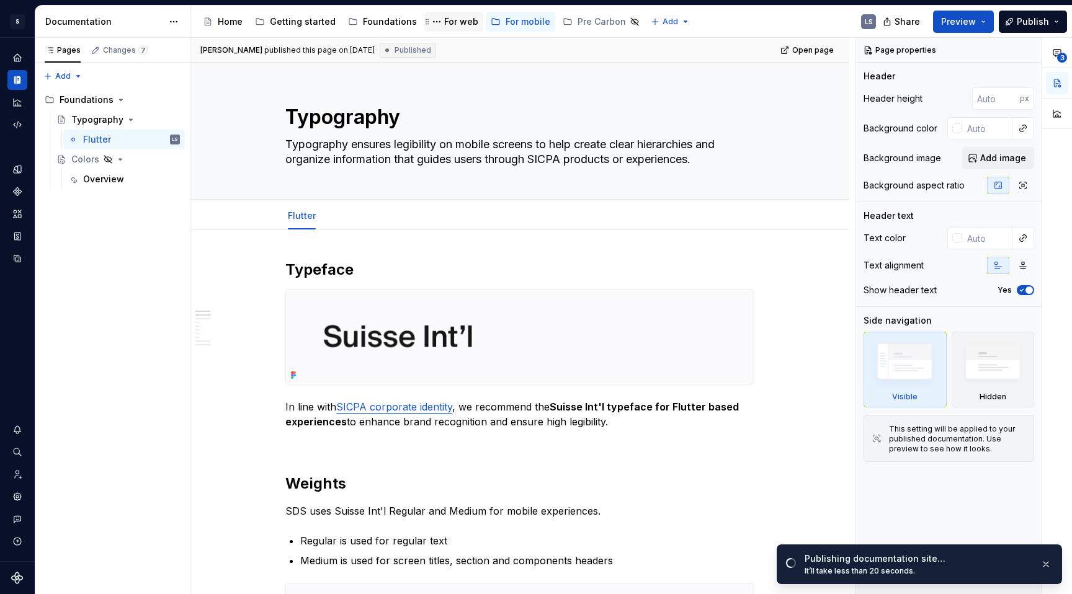
click at [452, 22] on div "For web" at bounding box center [461, 22] width 34 height 12
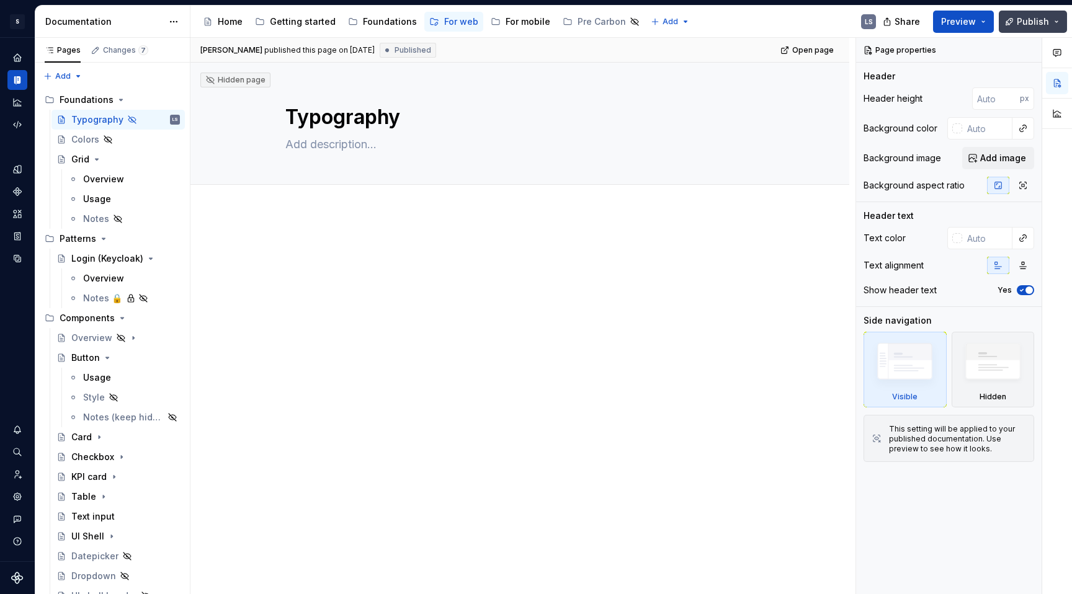
click at [1037, 23] on span "Publish" at bounding box center [1033, 22] width 32 height 12
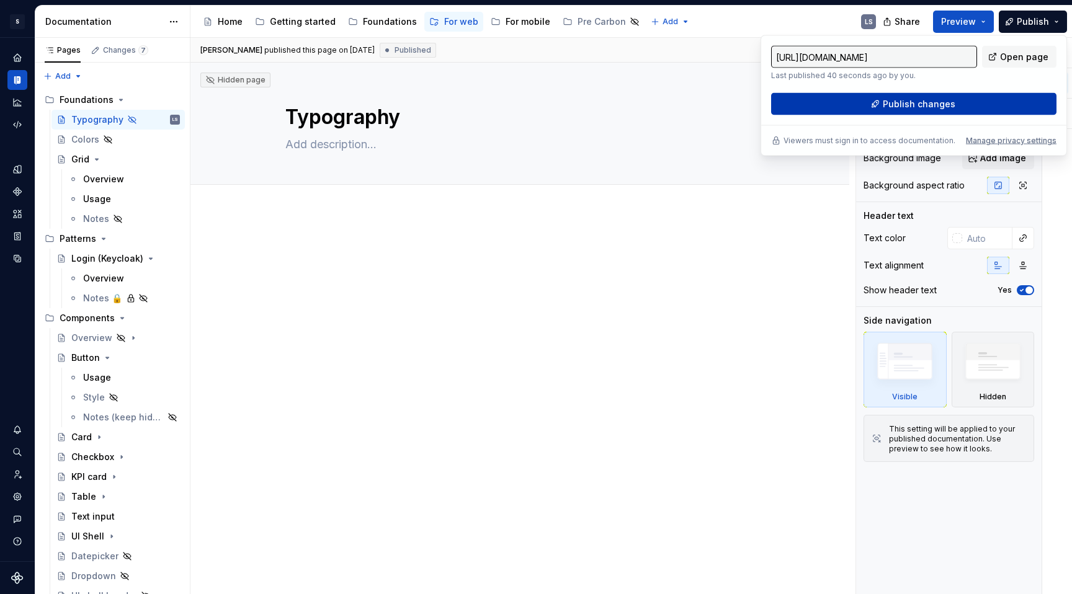
click at [922, 104] on span "Publish changes" at bounding box center [919, 104] width 73 height 12
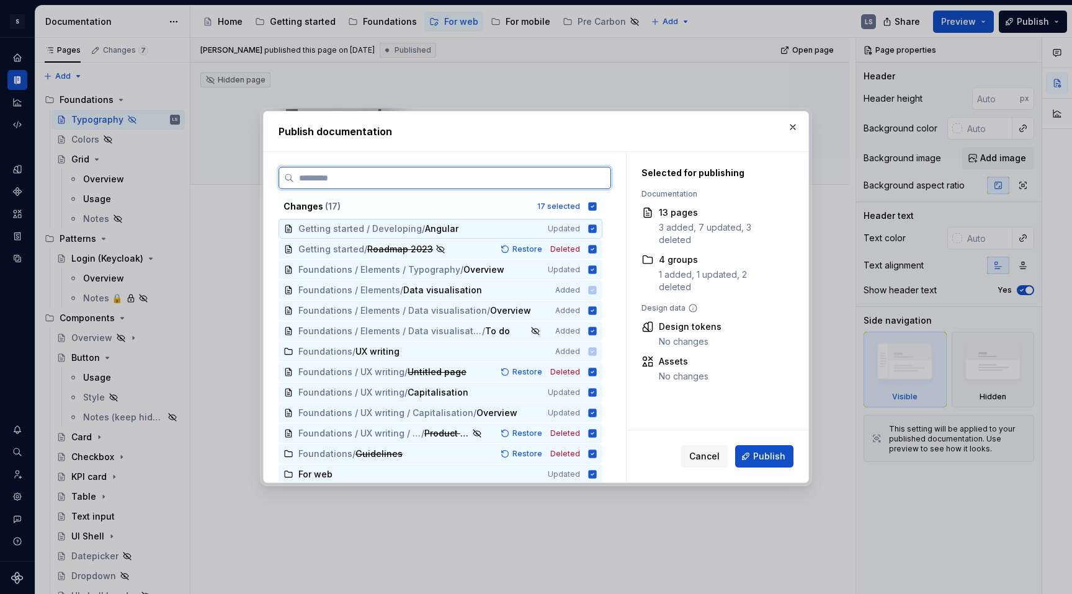
click at [446, 231] on span "Angular" at bounding box center [441, 229] width 33 height 12
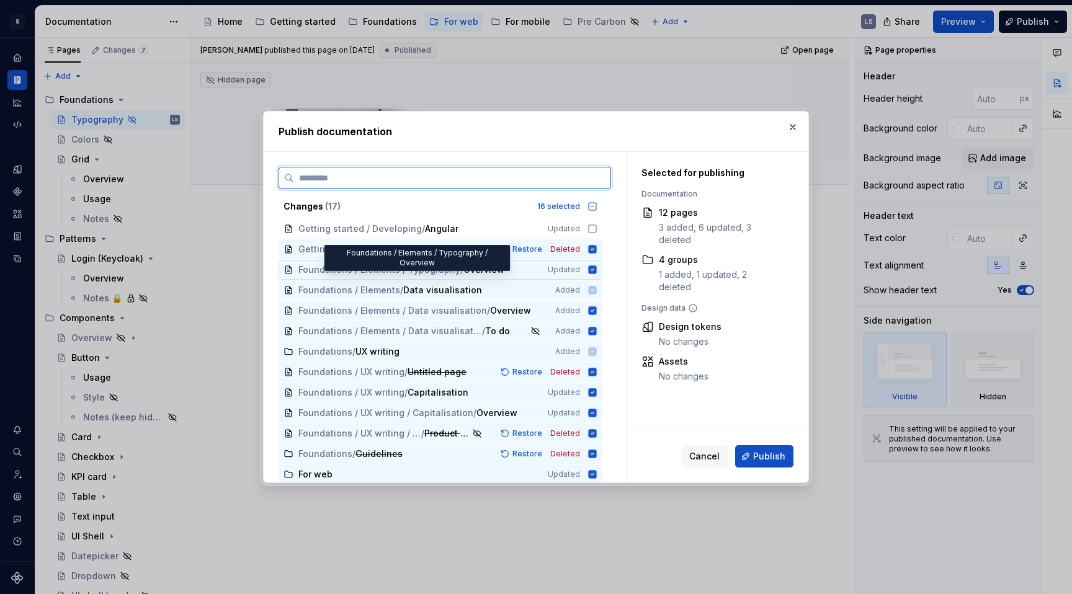
click at [473, 271] on span "Overview" at bounding box center [483, 270] width 41 height 12
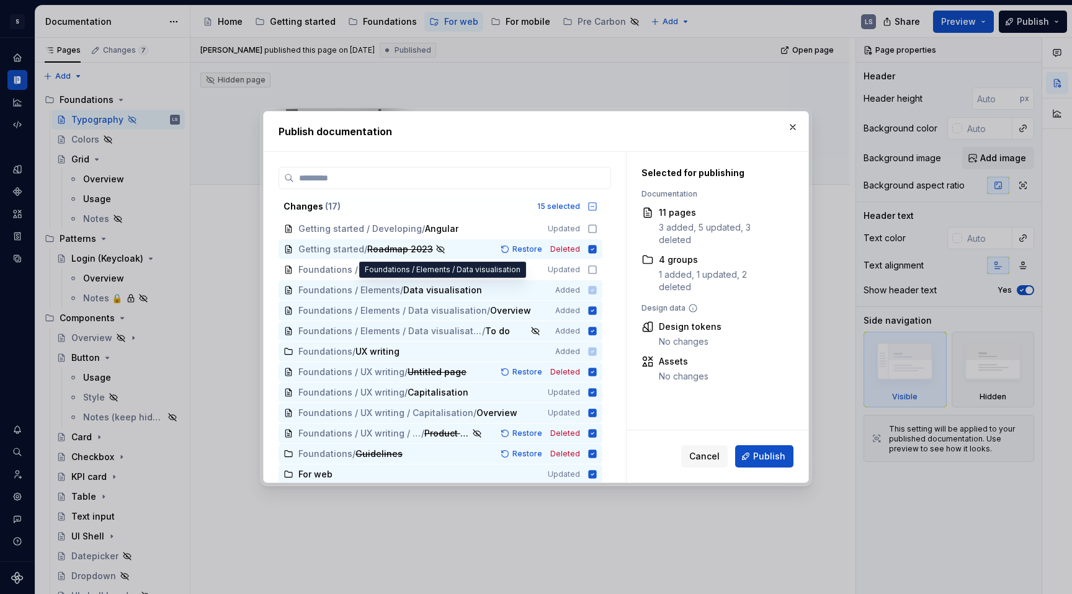
click at [473, 290] on span "Foundations / Elements / Data visualisation Added" at bounding box center [441, 290] width 324 height 20
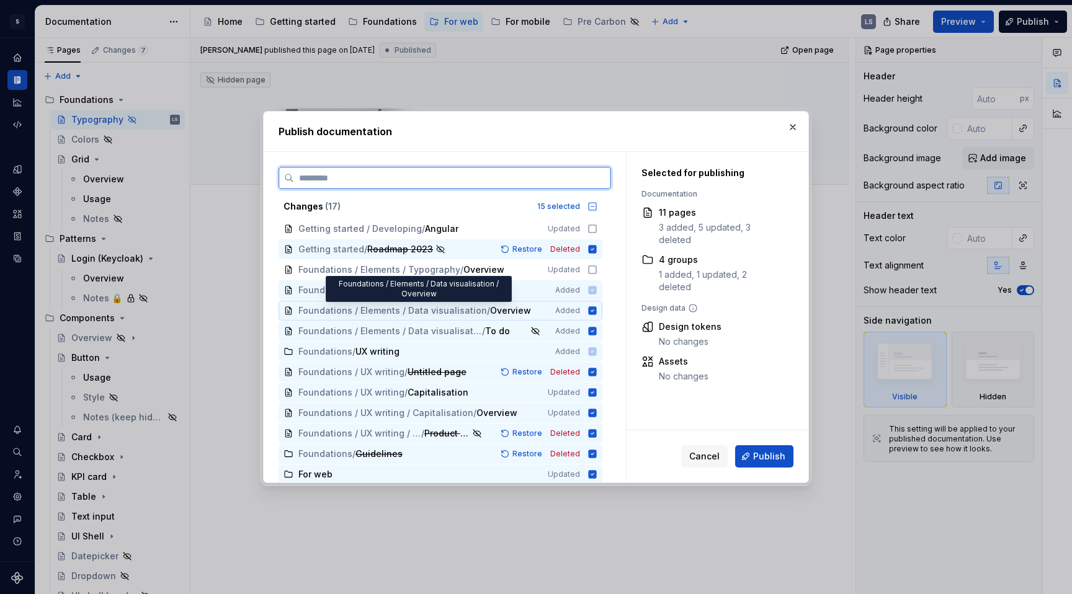
click at [487, 311] on span "/" at bounding box center [488, 311] width 3 height 12
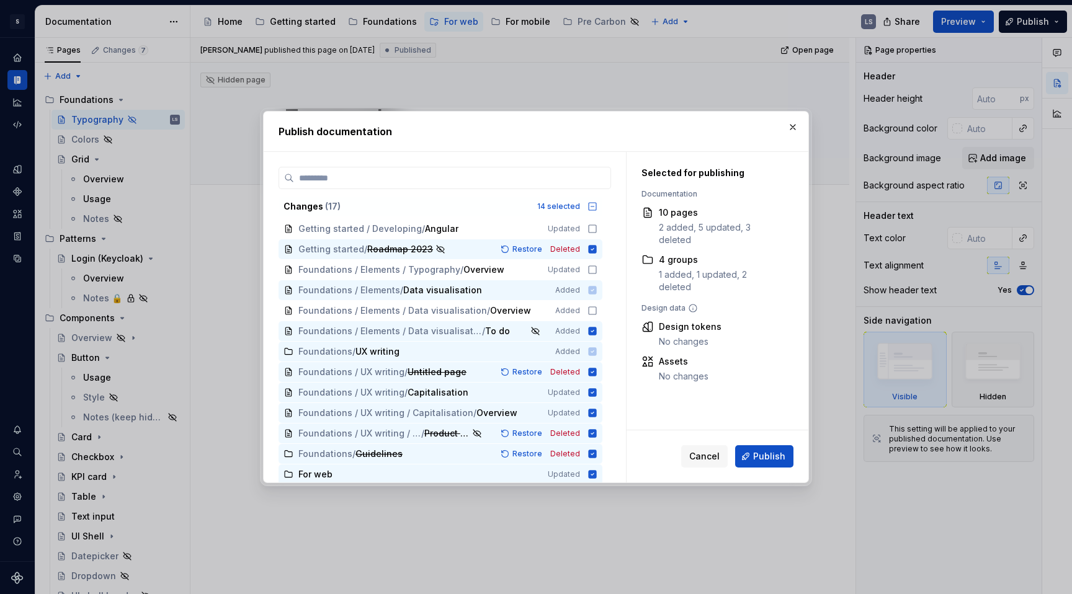
click at [467, 290] on span "Foundations / Elements / Data visualisation Added" at bounding box center [441, 290] width 324 height 20
click at [795, 127] on button "button" at bounding box center [792, 126] width 17 height 17
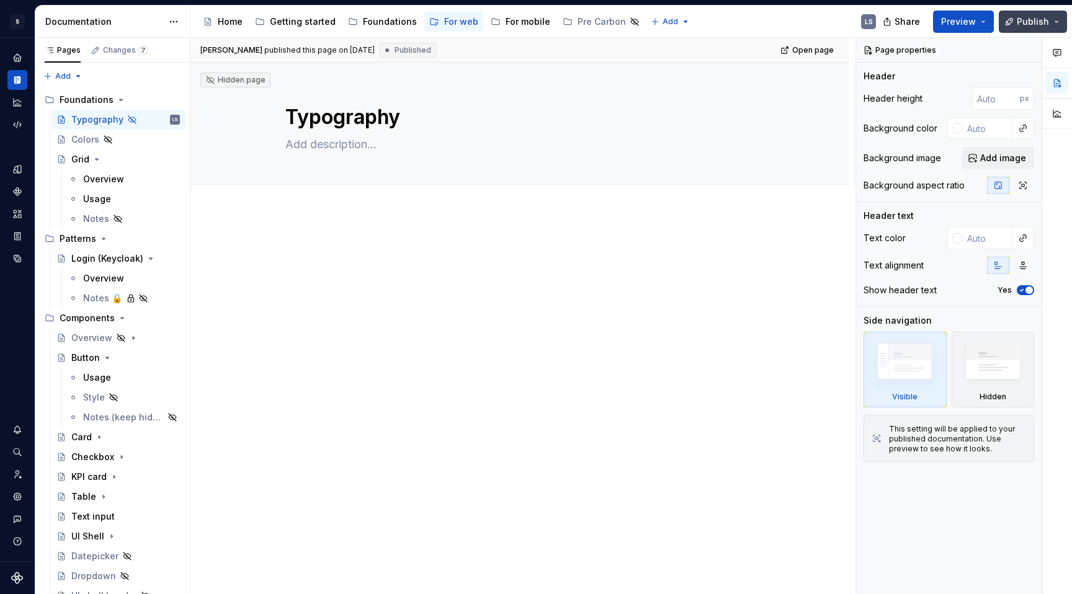
click at [1038, 21] on span "Publish" at bounding box center [1033, 22] width 32 height 12
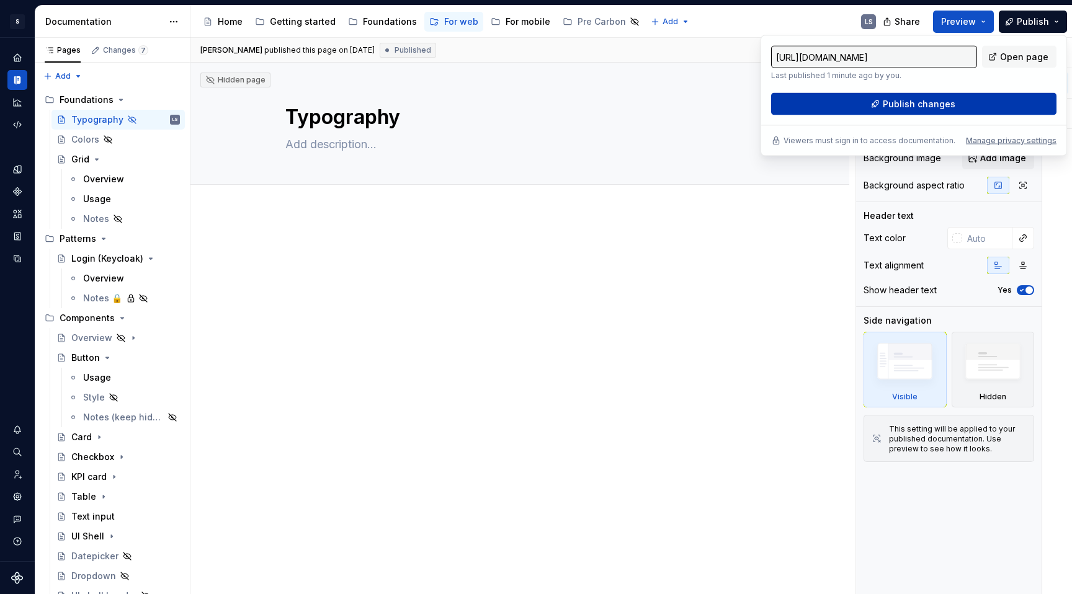
click at [917, 104] on span "Publish changes" at bounding box center [919, 104] width 73 height 12
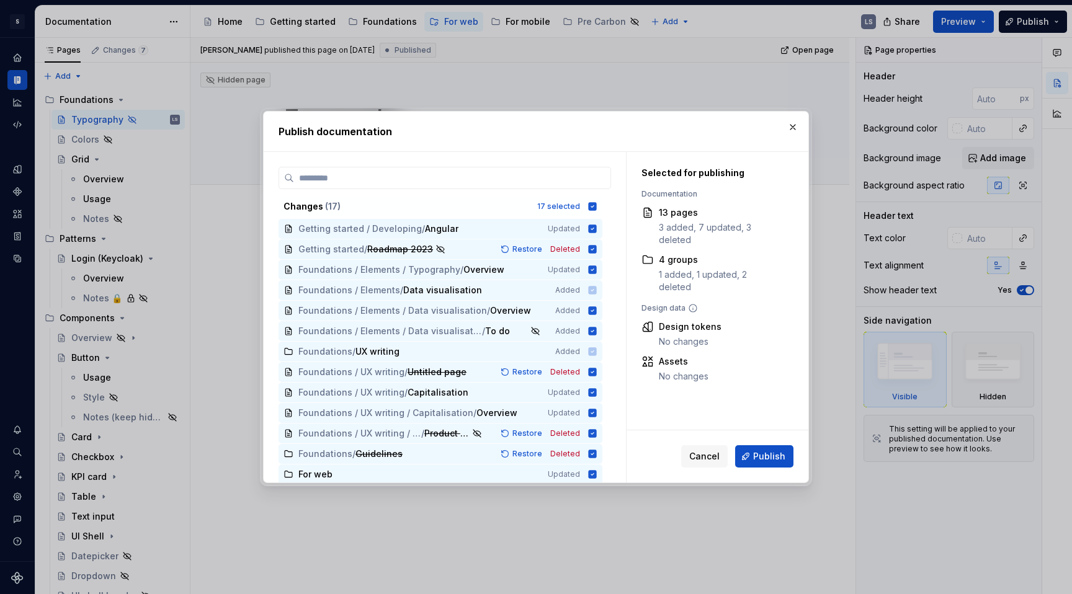
scroll to position [84, 0]
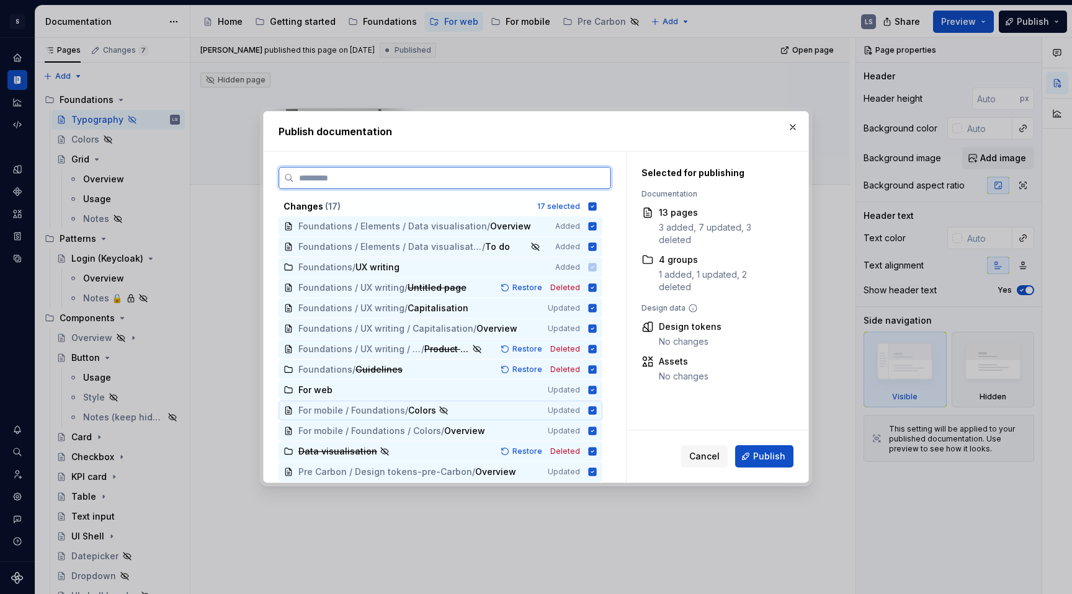
click at [473, 414] on div "For mobile / Foundations / Colors" at bounding box center [415, 410] width 234 height 12
click at [501, 430] on span "For mobile / Foundations / Colors / Overview" at bounding box center [414, 431] width 232 height 12
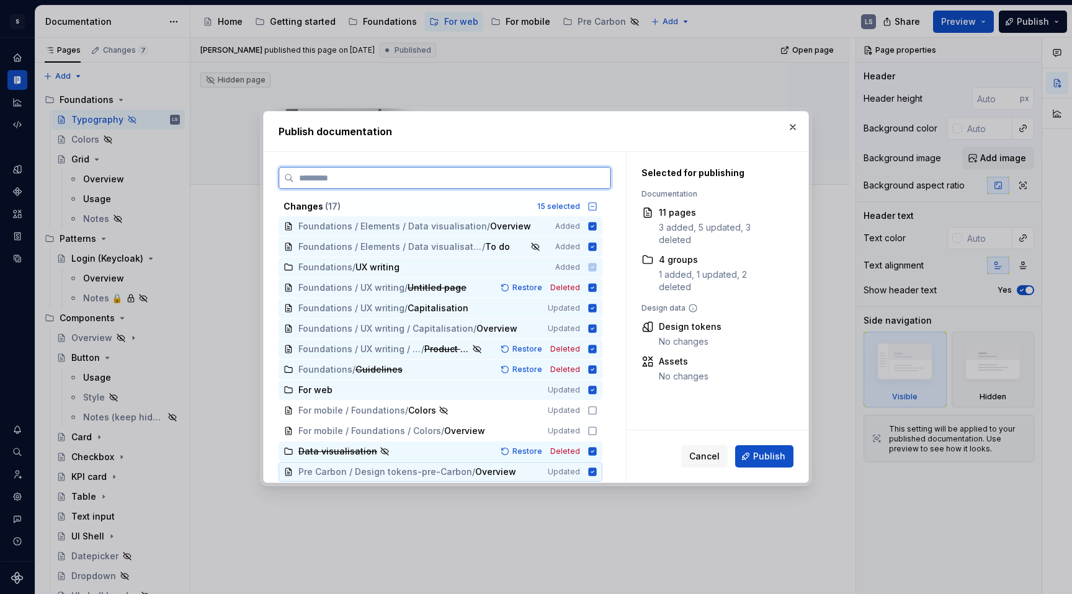
click at [525, 468] on span "Pre Carbon / Design tokens-pre-Carbon / Overview" at bounding box center [414, 472] width 232 height 12
click at [449, 368] on div "Foundations / Guidelines" at bounding box center [390, 369] width 184 height 12
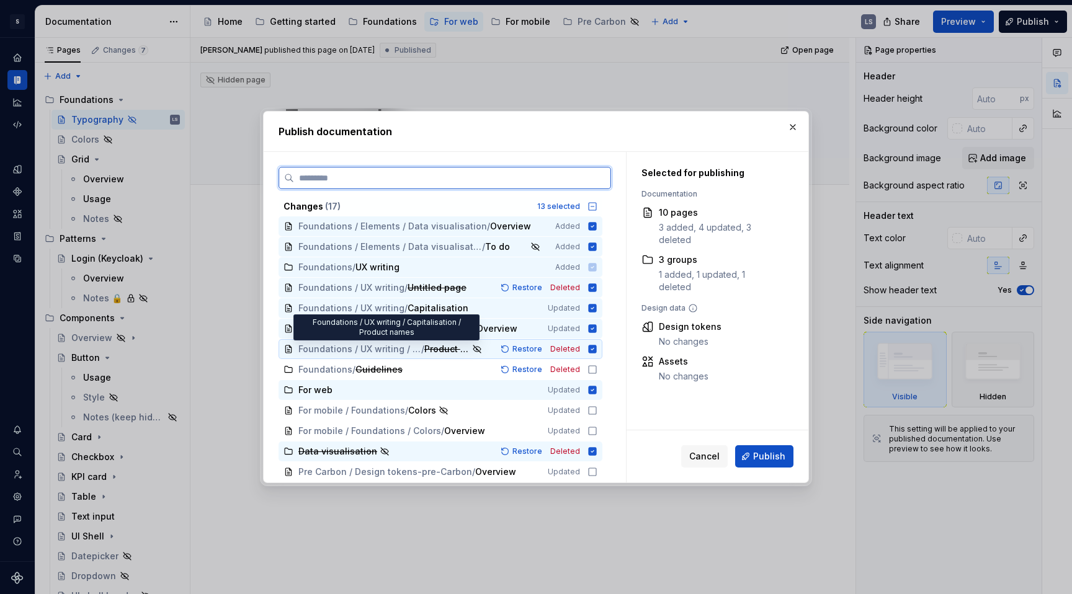
click at [437, 350] on span "Product names" at bounding box center [447, 349] width 46 height 12
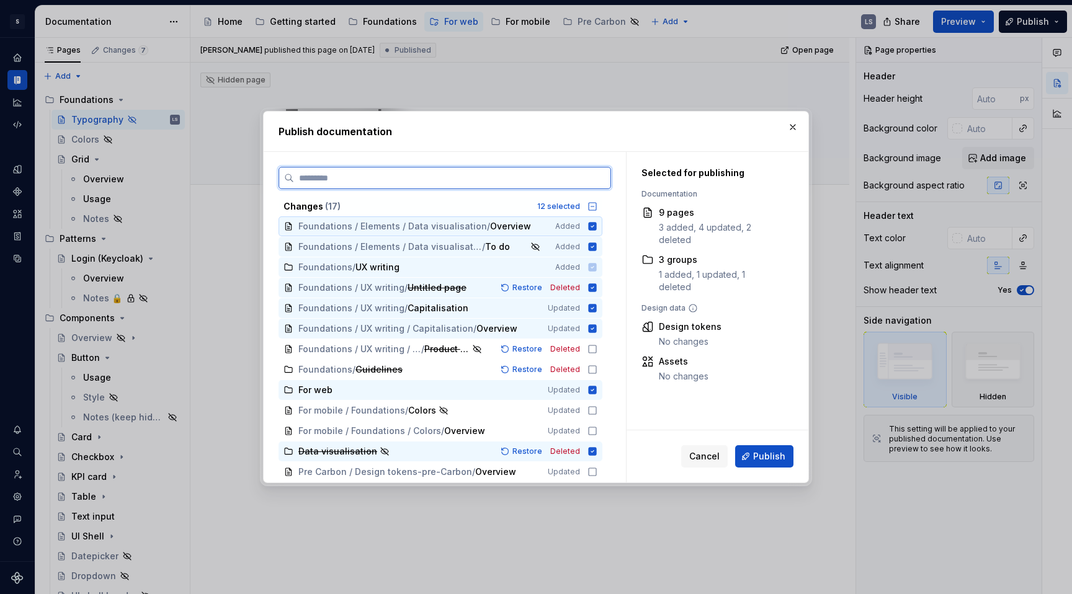
click at [522, 228] on span "Overview" at bounding box center [510, 226] width 41 height 12
click at [506, 244] on span "To do" at bounding box center [497, 247] width 25 height 12
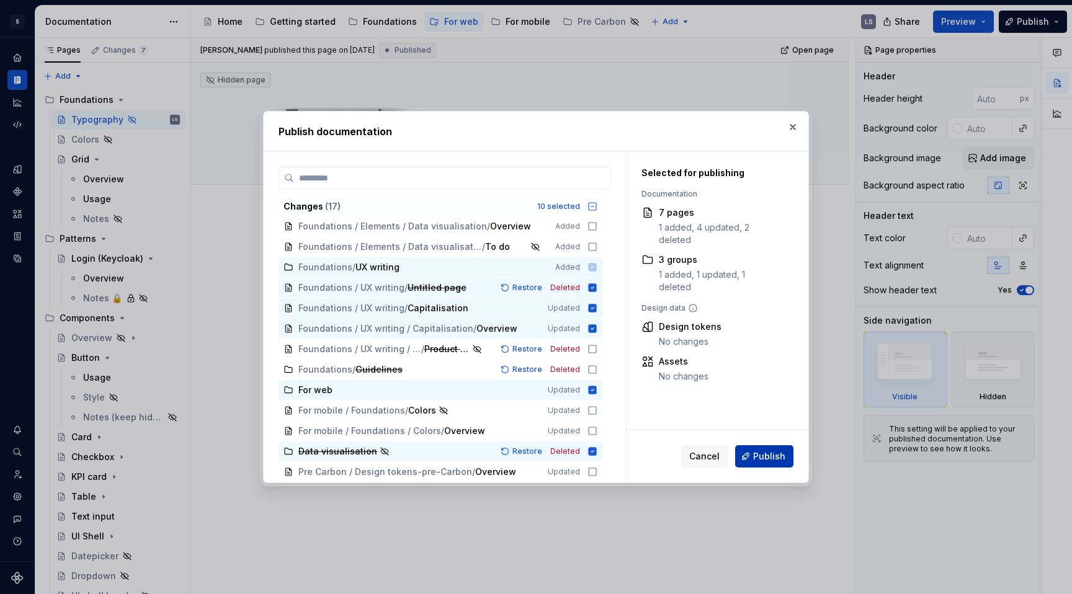
click at [767, 462] on span "Publish" at bounding box center [769, 456] width 32 height 12
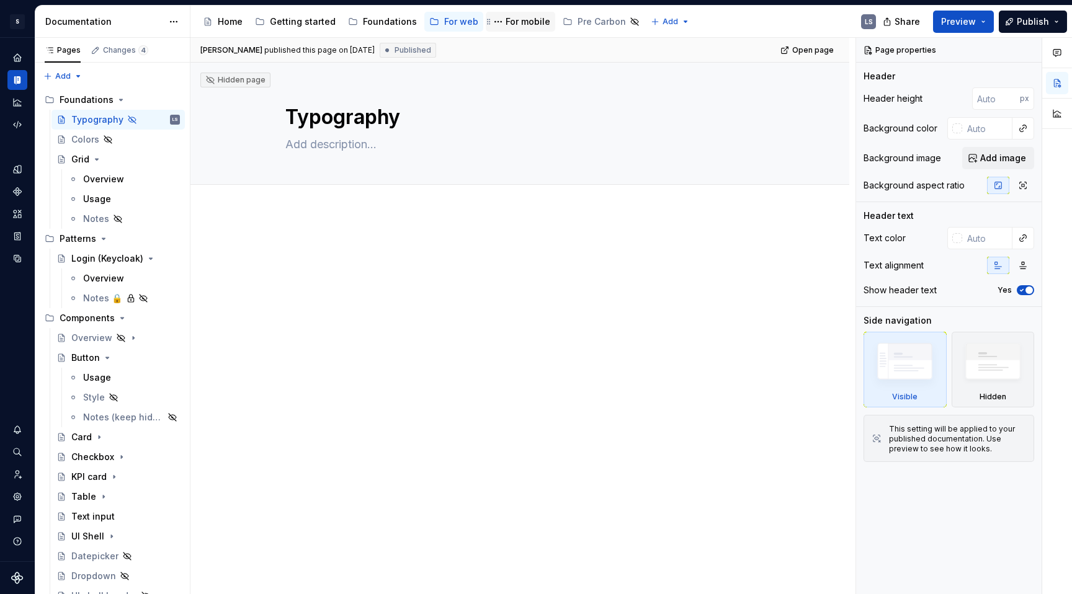
click at [519, 19] on div "For mobile" at bounding box center [528, 22] width 45 height 12
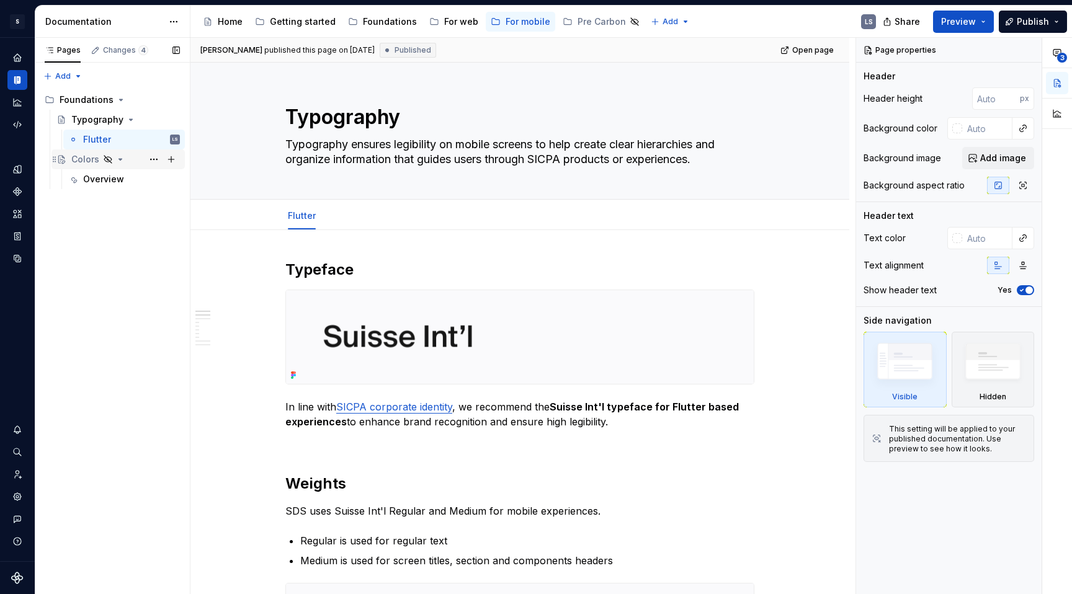
click at [123, 161] on icon "Page tree" at bounding box center [120, 159] width 10 height 10
click at [86, 159] on div "Colors" at bounding box center [85, 159] width 28 height 12
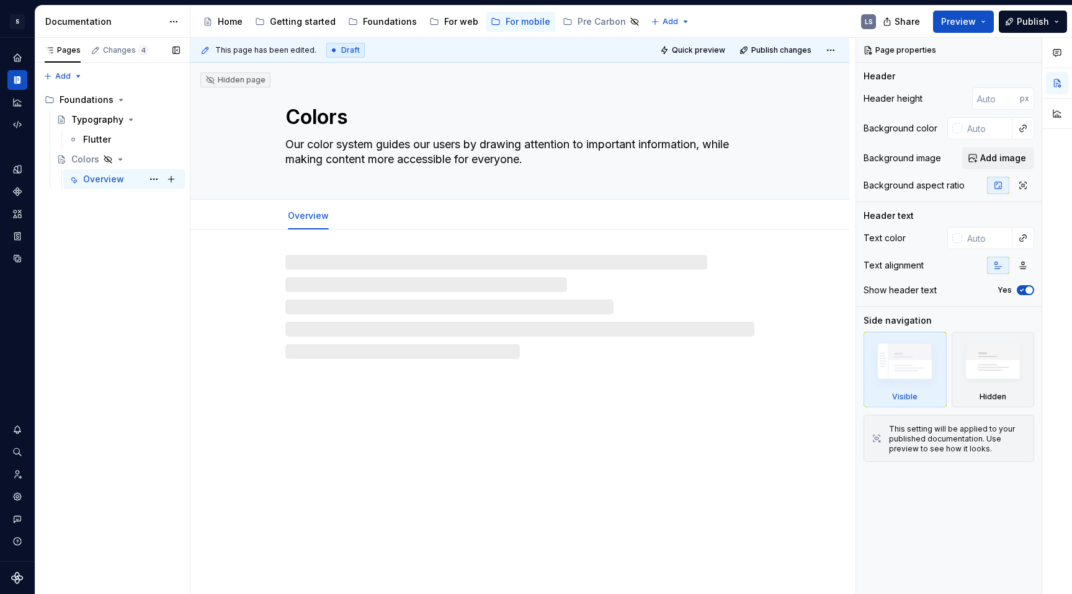
click at [93, 181] on div "Overview" at bounding box center [103, 179] width 41 height 12
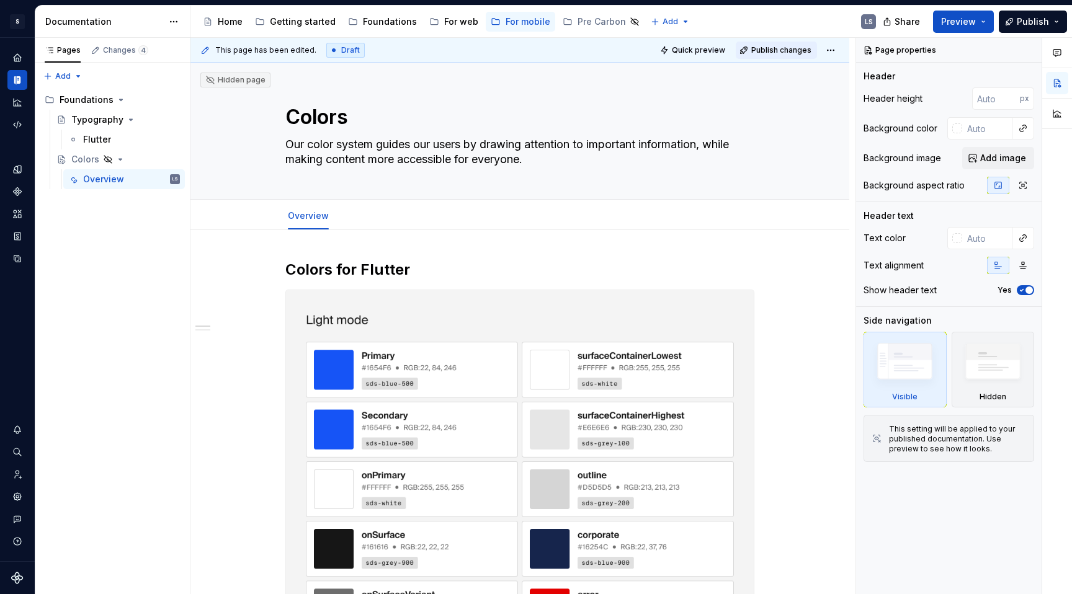
click at [793, 51] on span "Publish changes" at bounding box center [781, 50] width 60 height 10
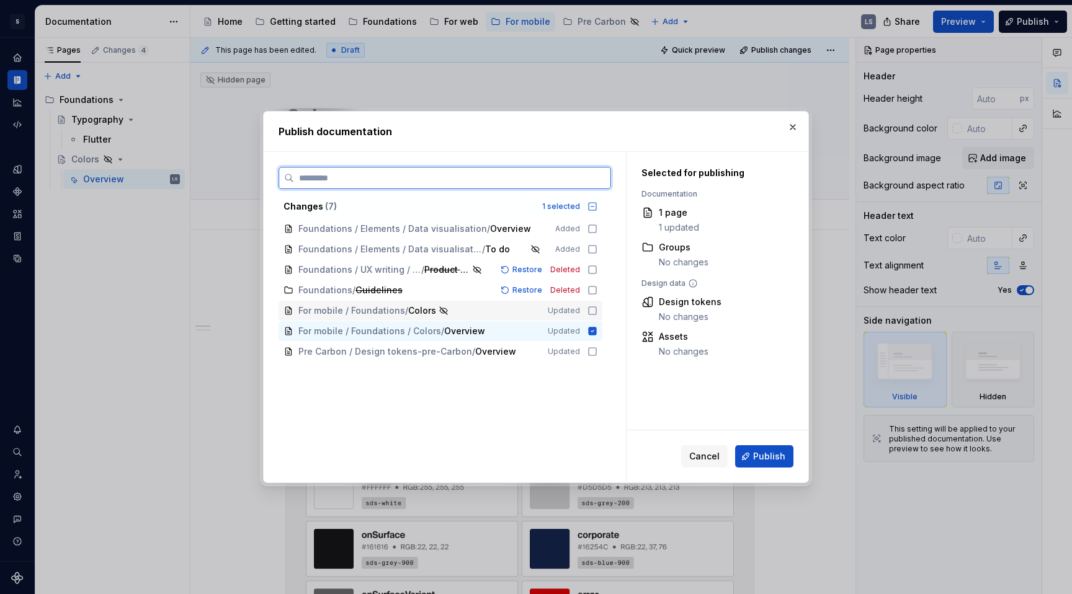
click at [506, 311] on div "For mobile / Foundations / Colors" at bounding box center [415, 311] width 234 height 12
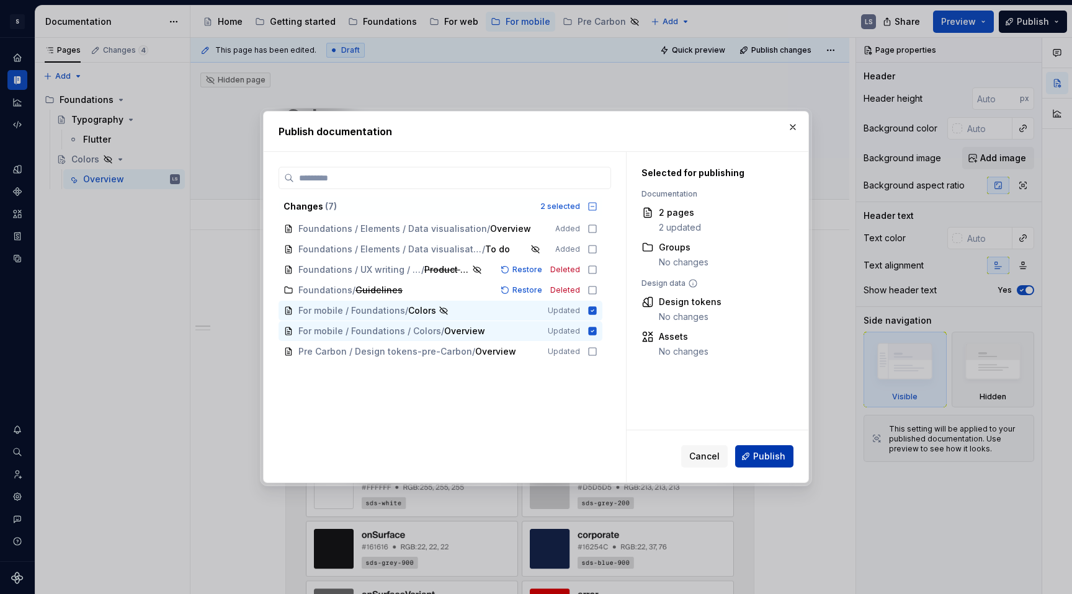
click at [783, 458] on span "Publish" at bounding box center [769, 456] width 32 height 12
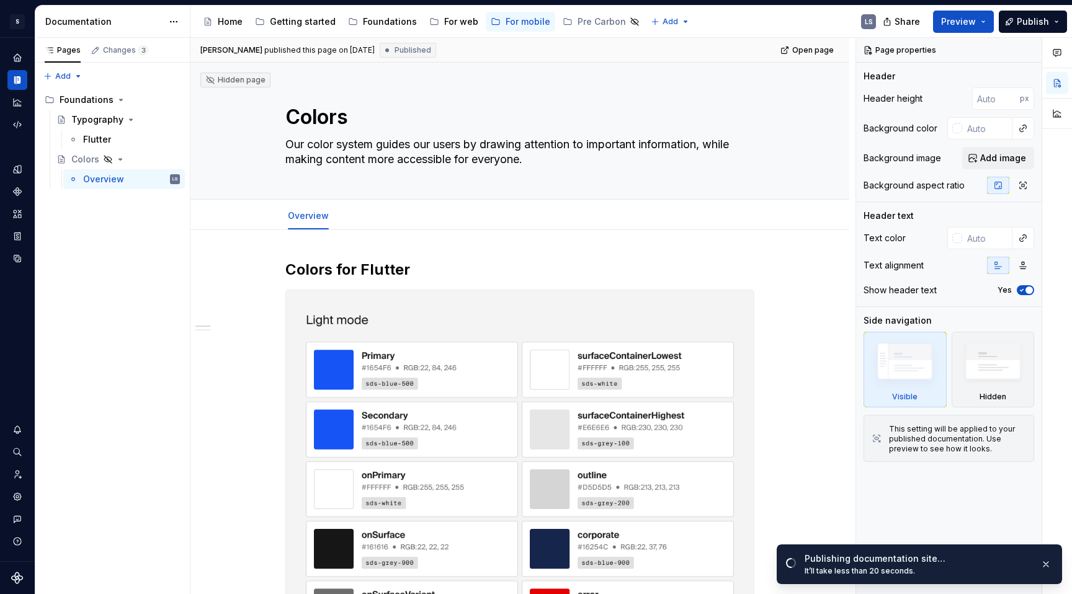
type textarea "*"
